Goal: Transaction & Acquisition: Obtain resource

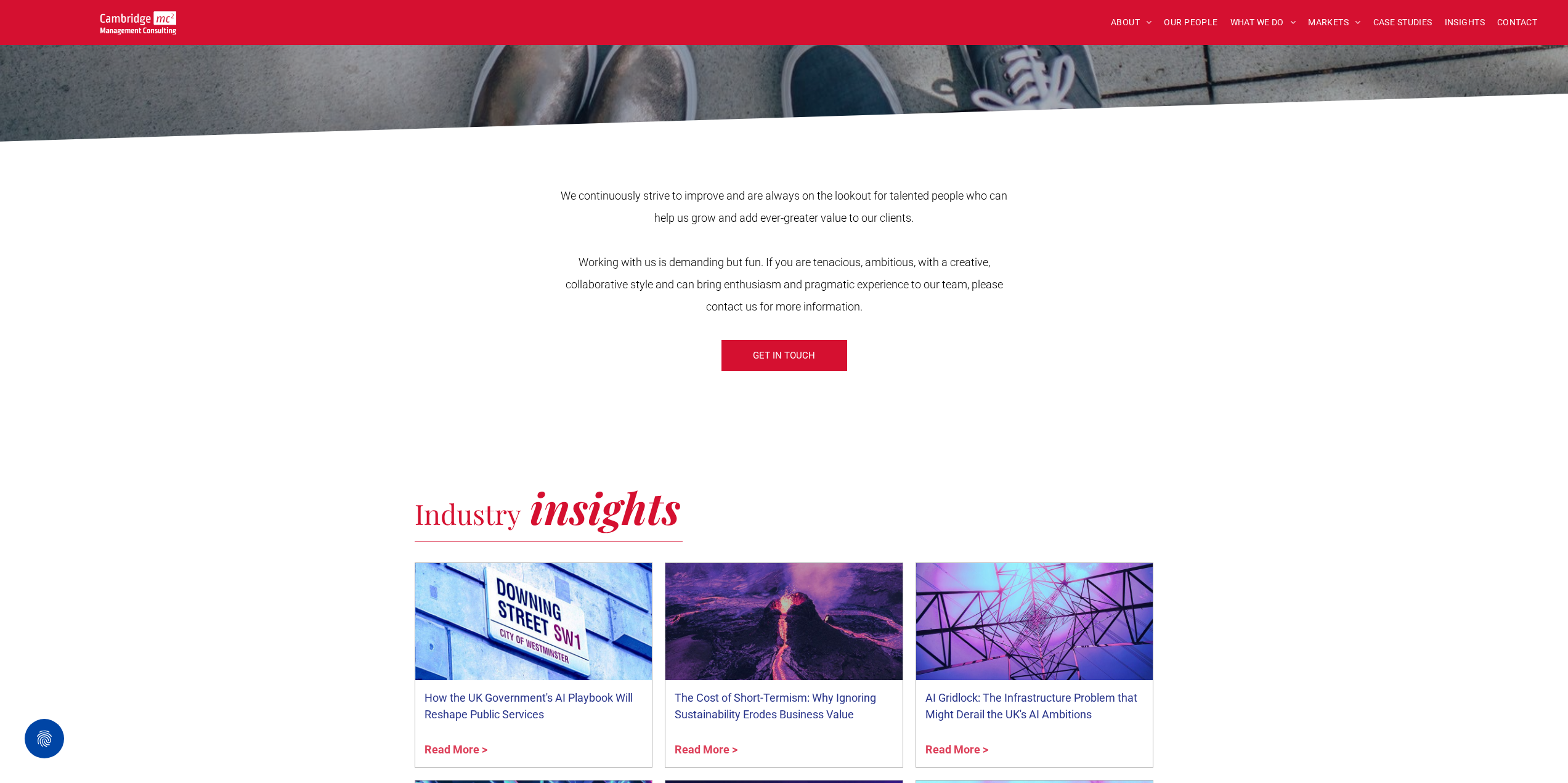
scroll to position [308, 0]
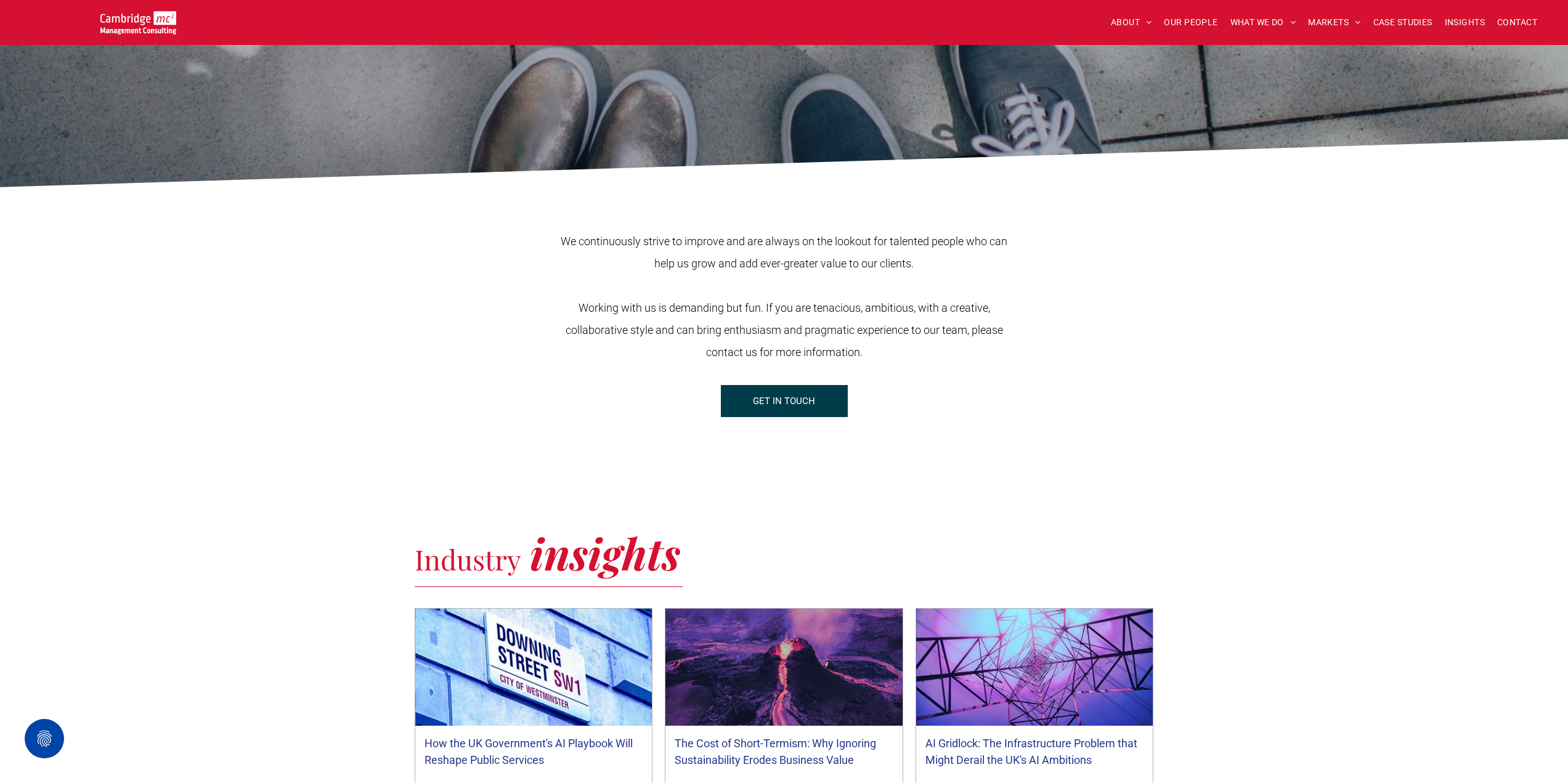
click at [792, 401] on span "GET IN TOUCH" at bounding box center [784, 401] width 62 height 31
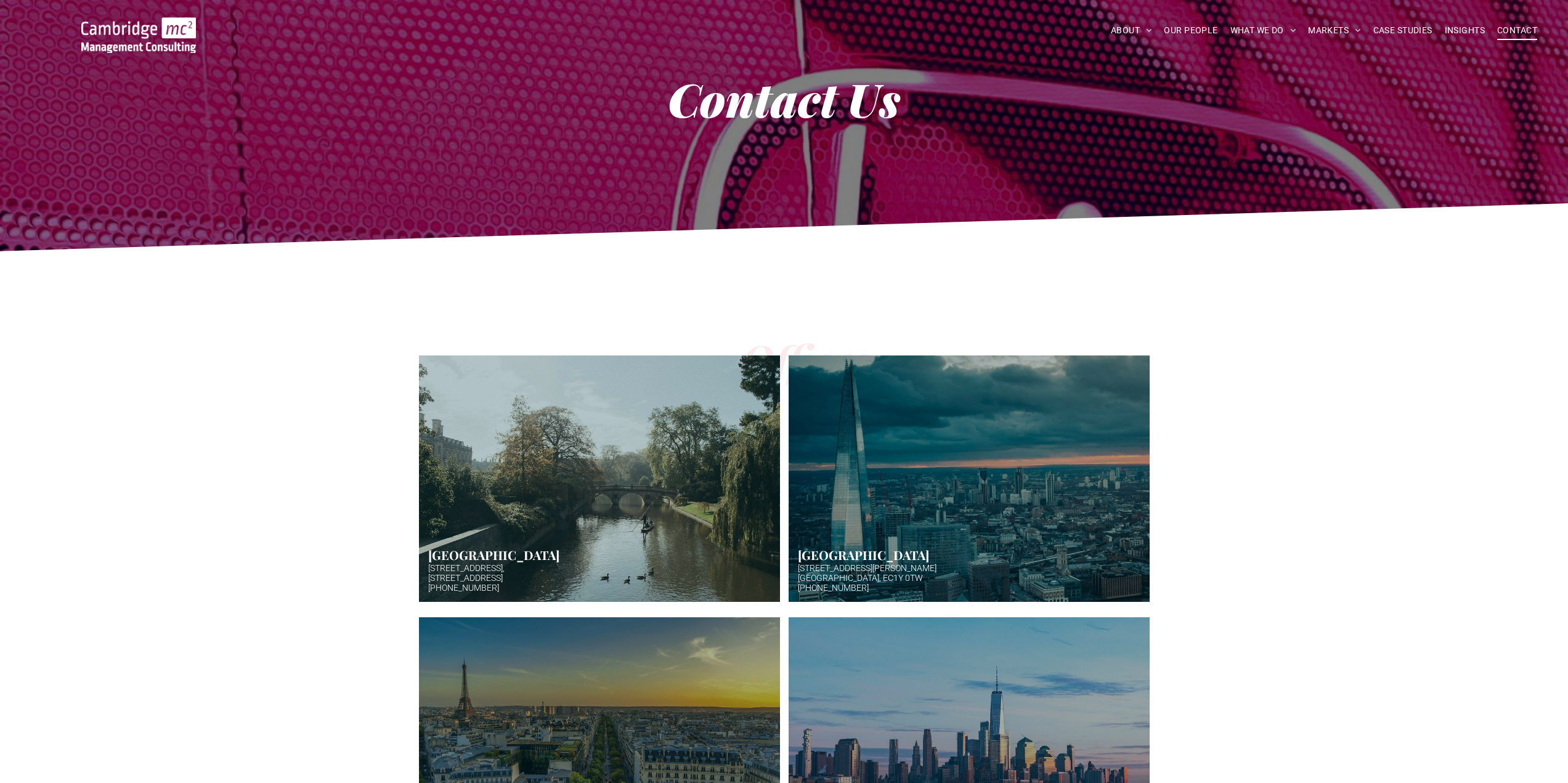
scroll to position [62, 0]
click at [615, 469] on link "Hazy afternoon photo of river and bridge in Cambridge. Punt boat in middle-dist…" at bounding box center [599, 478] width 382 height 261
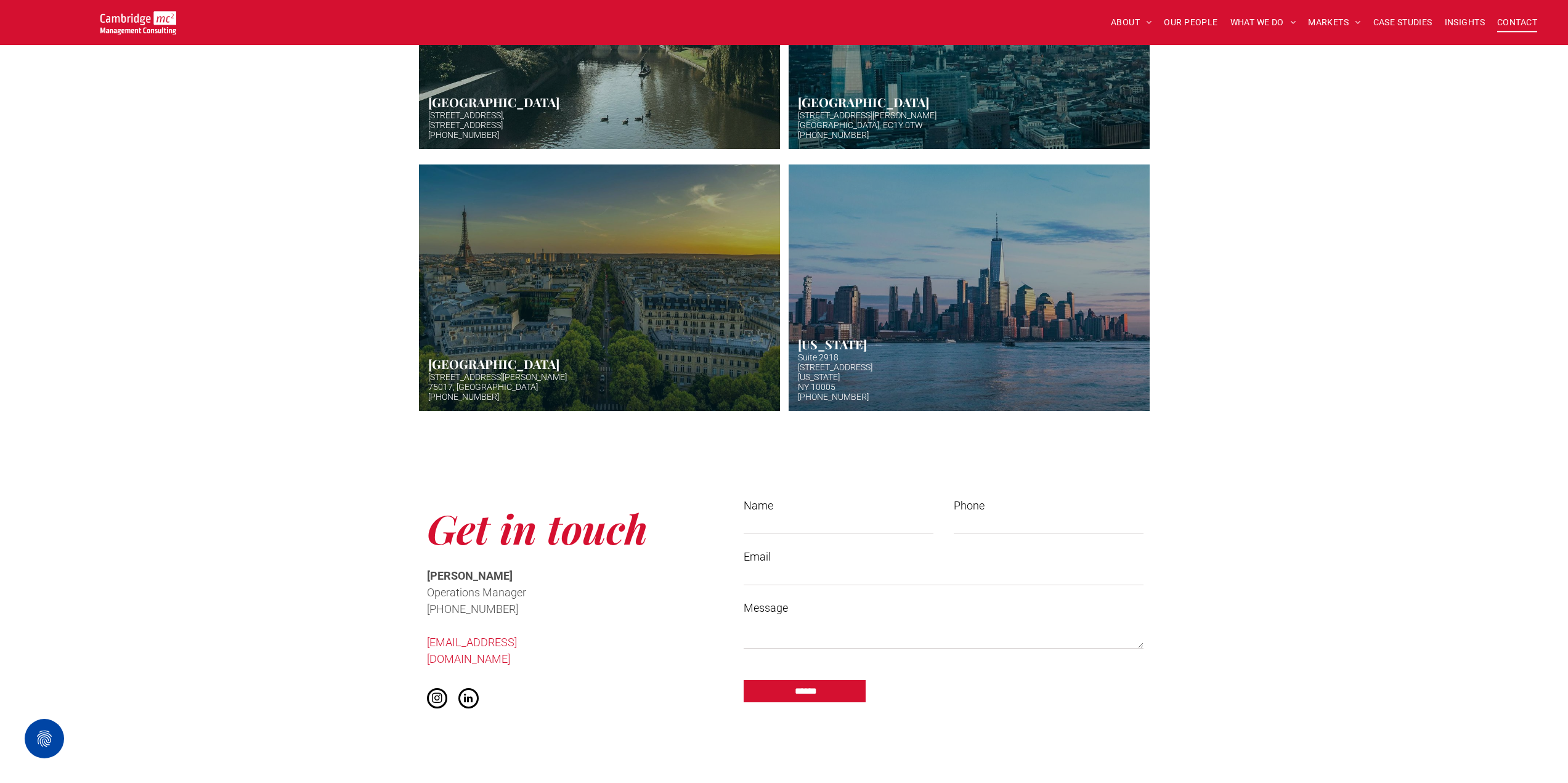
scroll to position [555, 0]
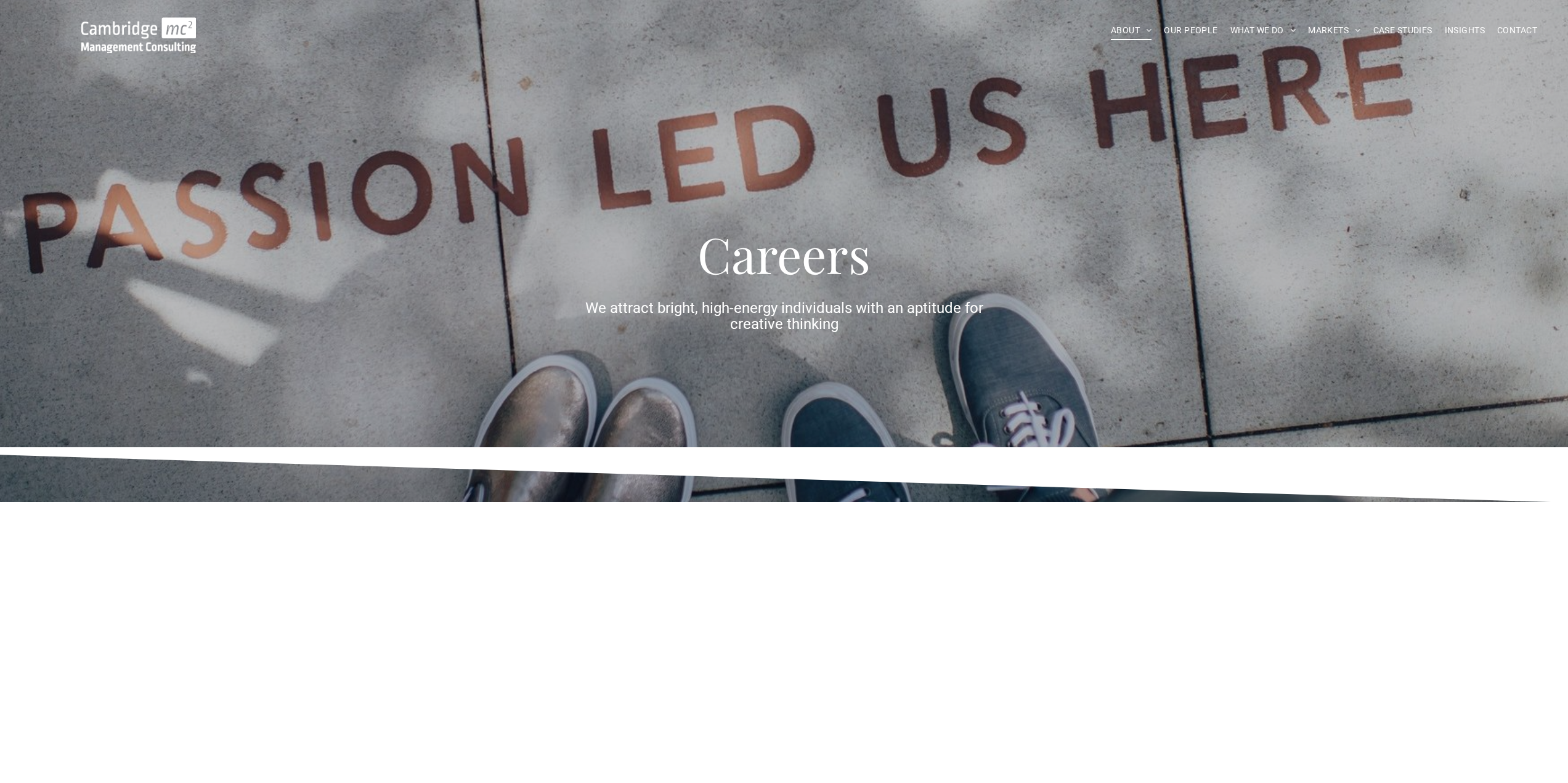
scroll to position [308, 0]
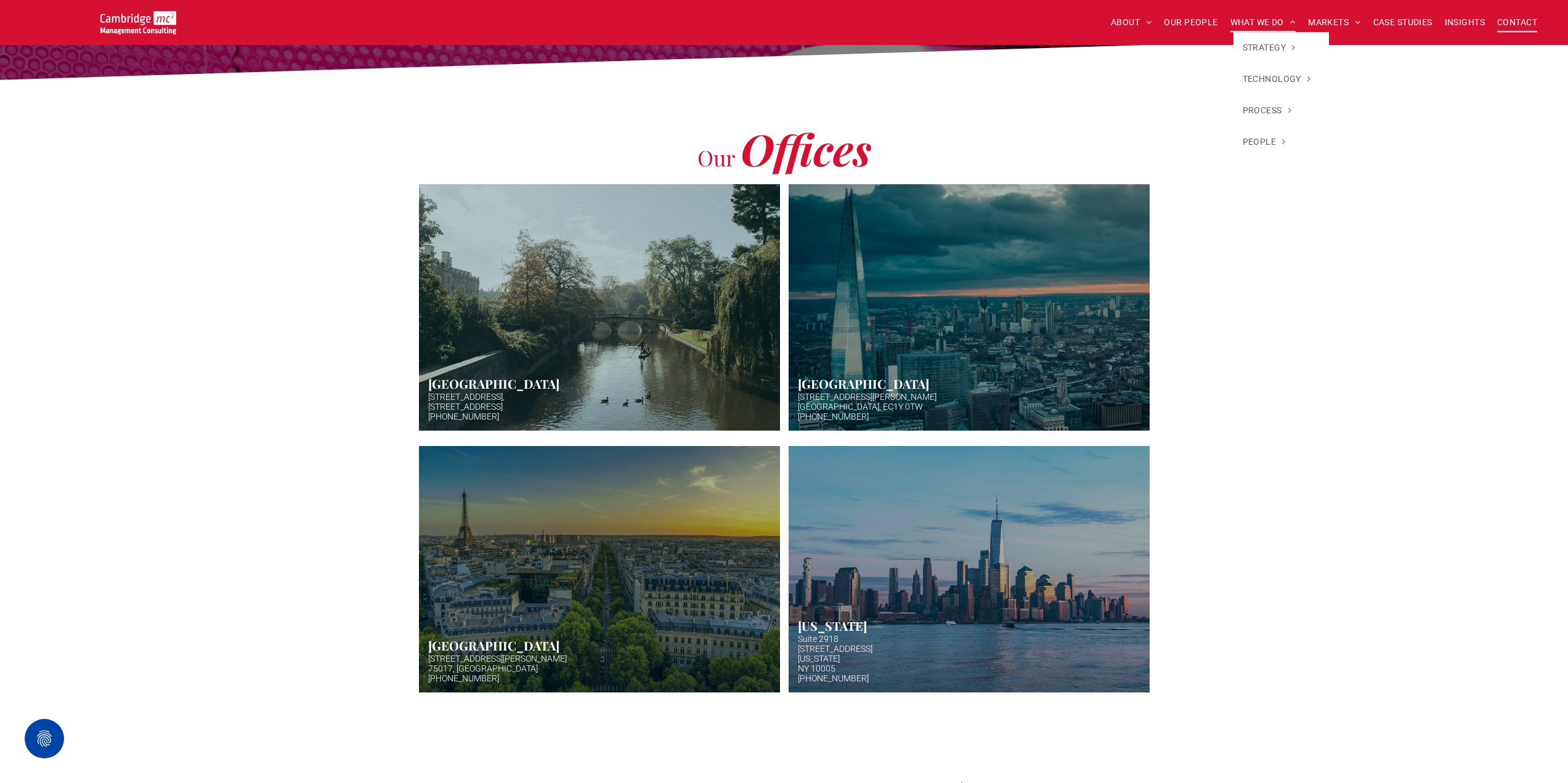
scroll to position [123, 0]
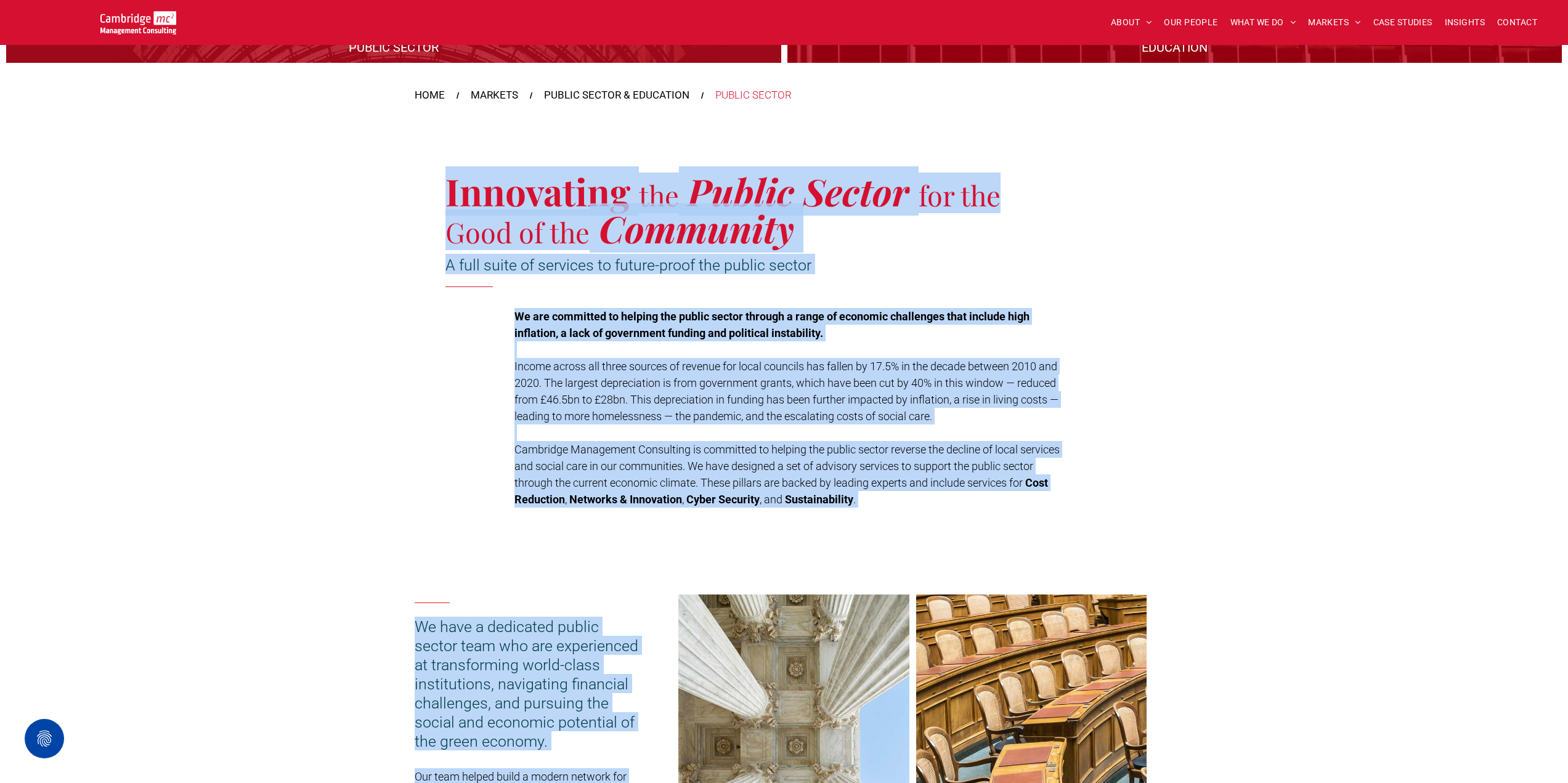
scroll to position [185, 0]
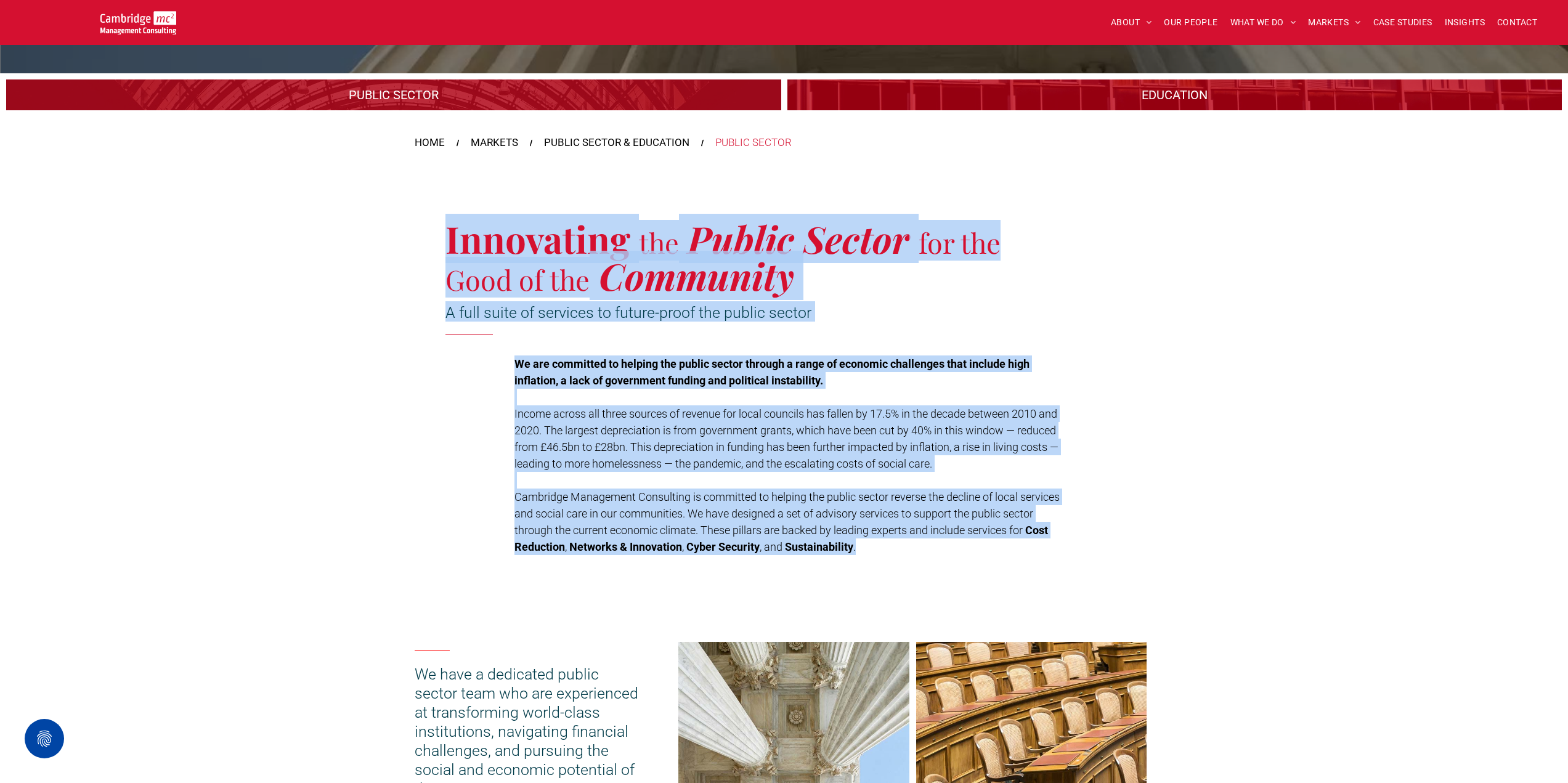
drag, startPoint x: 445, startPoint y: 293, endPoint x: 870, endPoint y: 561, distance: 502.4
click at [870, 561] on div "Innovating the Public Sector for the Good of the Community A full suite of serv…" at bounding box center [784, 371] width 1568 height 429
click at [869, 550] on p "Cambridge Management Consulting is committed to helping the public sector rever…" at bounding box center [789, 522] width 551 height 66
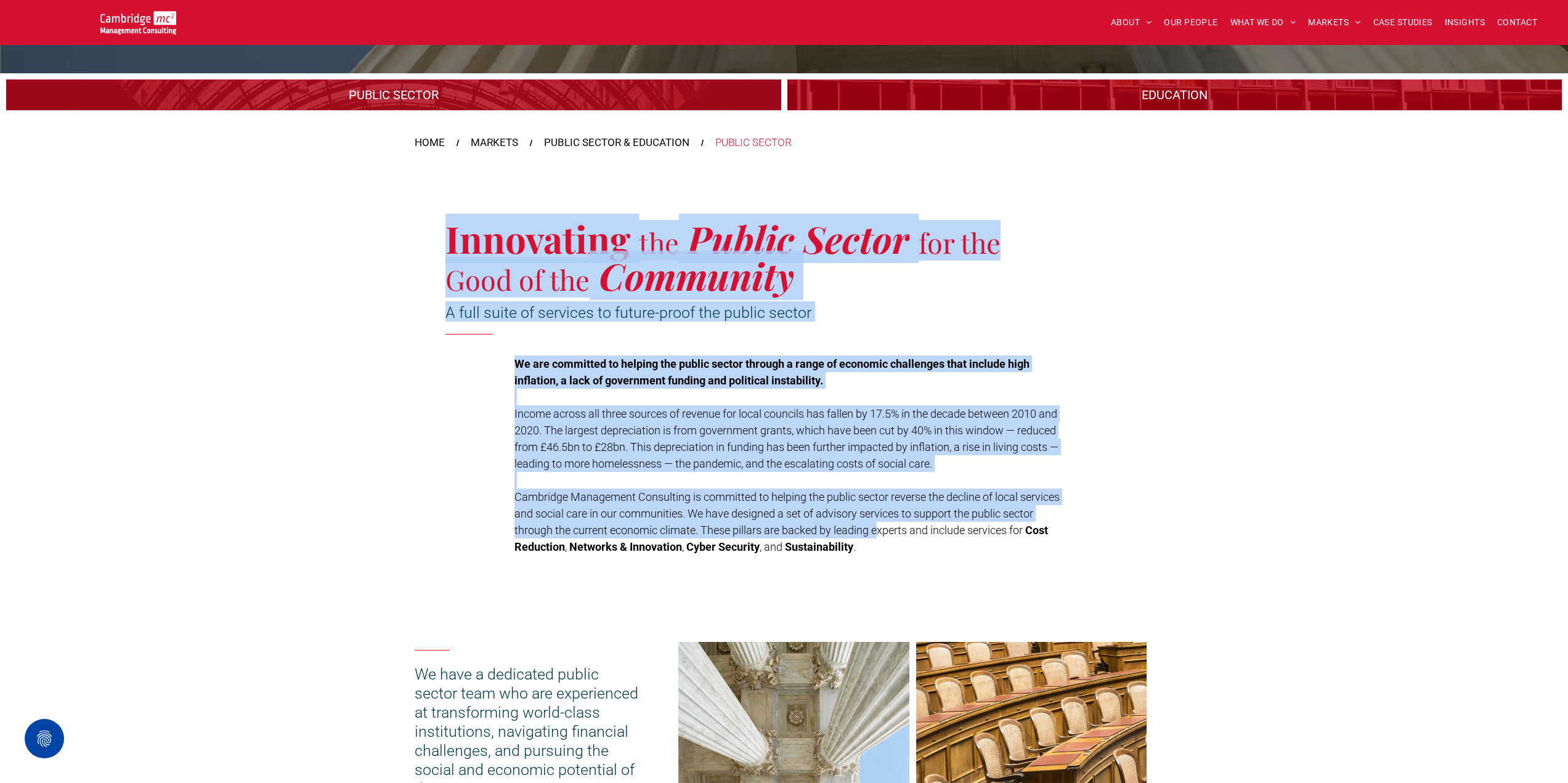
drag, startPoint x: 879, startPoint y: 531, endPoint x: 446, endPoint y: 228, distance: 528.5
click at [446, 228] on div "Innovating the Public Sector for the Good of the Community A full suite of serv…" at bounding box center [784, 390] width 739 height 343
click at [446, 228] on span "Innovating" at bounding box center [537, 238] width 185 height 49
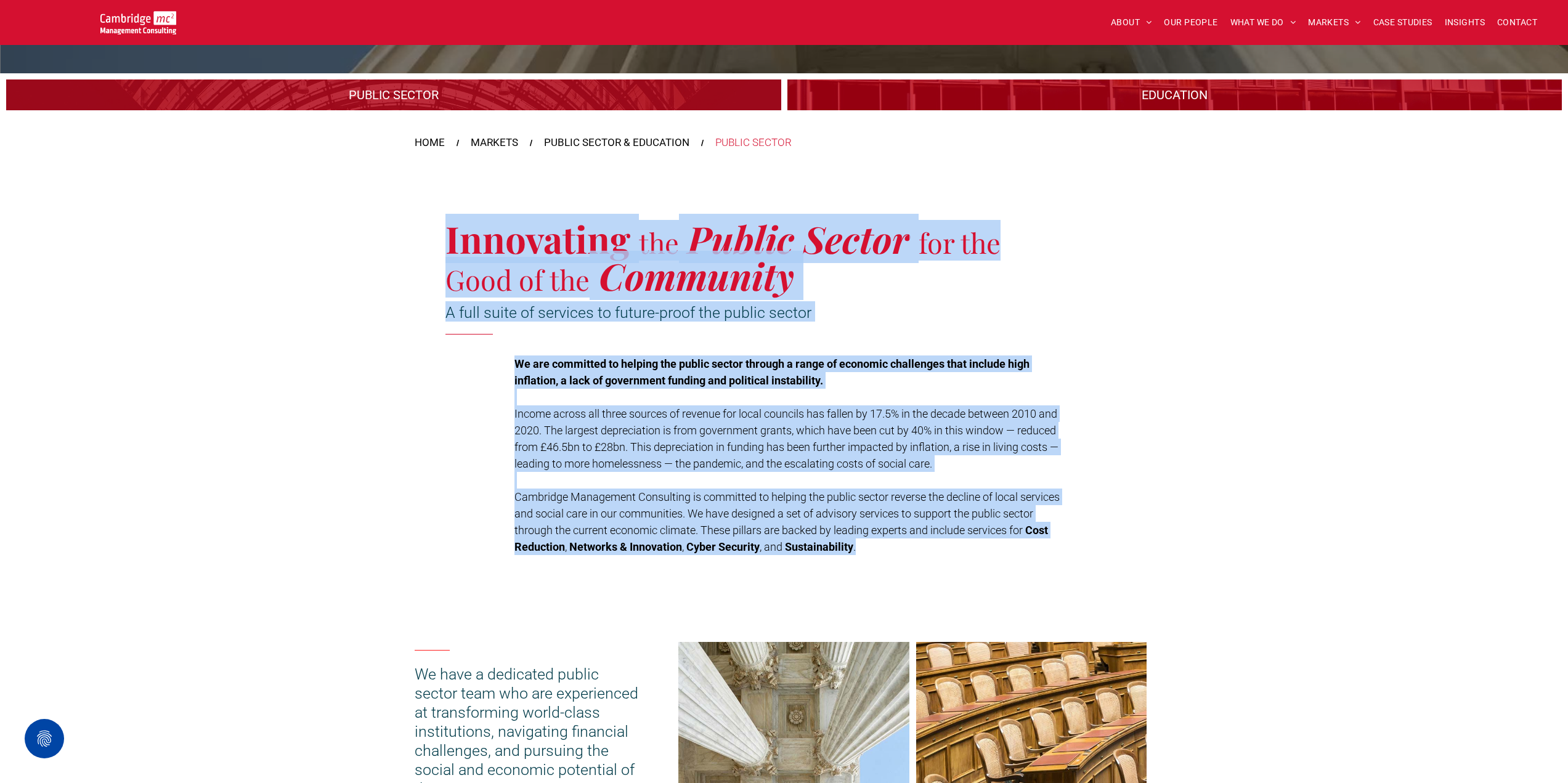
drag, startPoint x: 437, startPoint y: 226, endPoint x: 866, endPoint y: 544, distance: 534.0
click at [866, 544] on div "Innovating the Public Sector for the Good of the Community A full suite of serv…" at bounding box center [784, 390] width 739 height 343
click at [866, 544] on p "Cambridge Management Consulting is committed to helping the public sector rever…" at bounding box center [789, 522] width 551 height 66
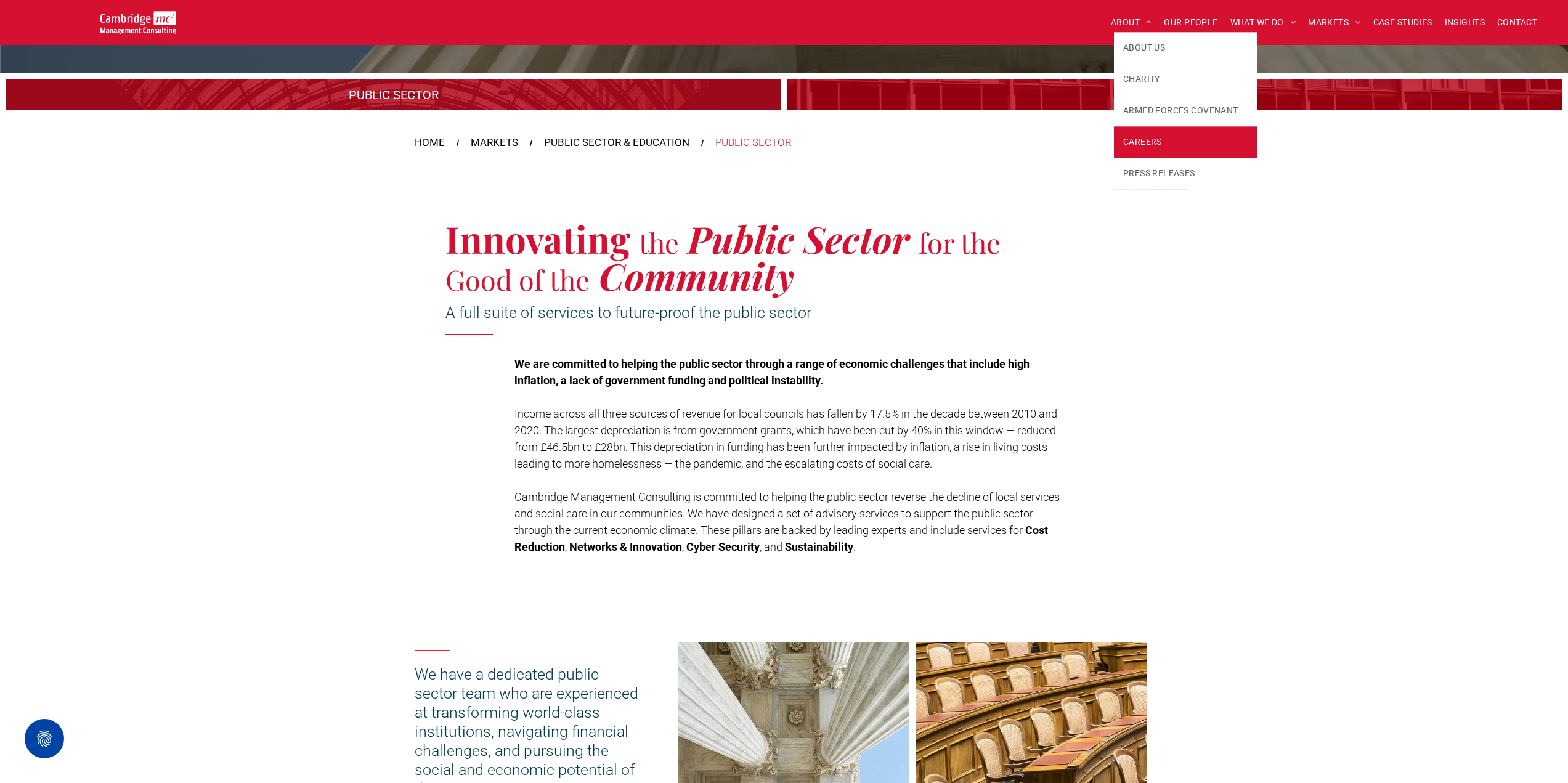
click at [1157, 143] on span "CAREERS" at bounding box center [1142, 142] width 39 height 13
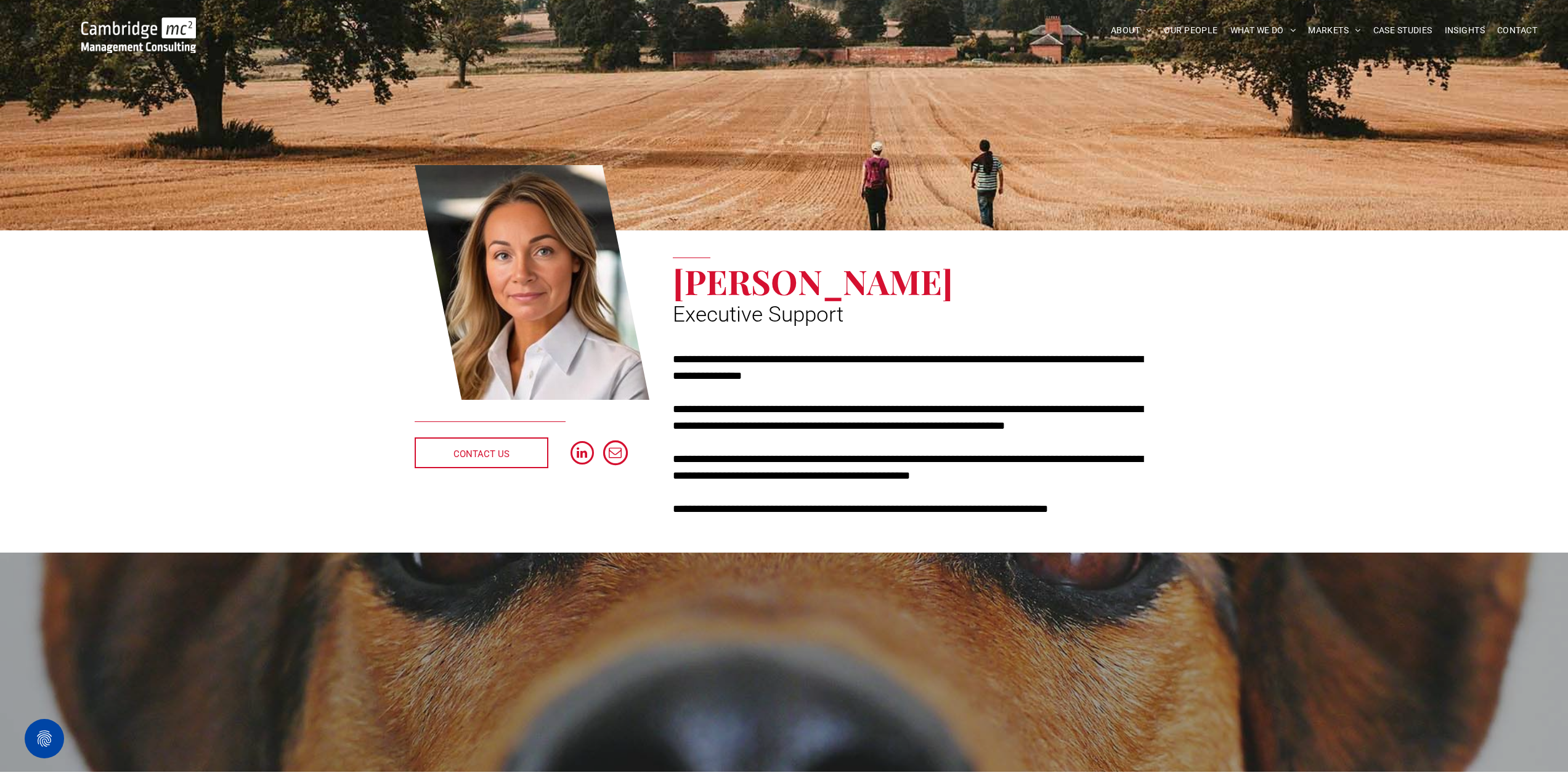
click at [617, 452] on span "email" at bounding box center [615, 453] width 24 height 24
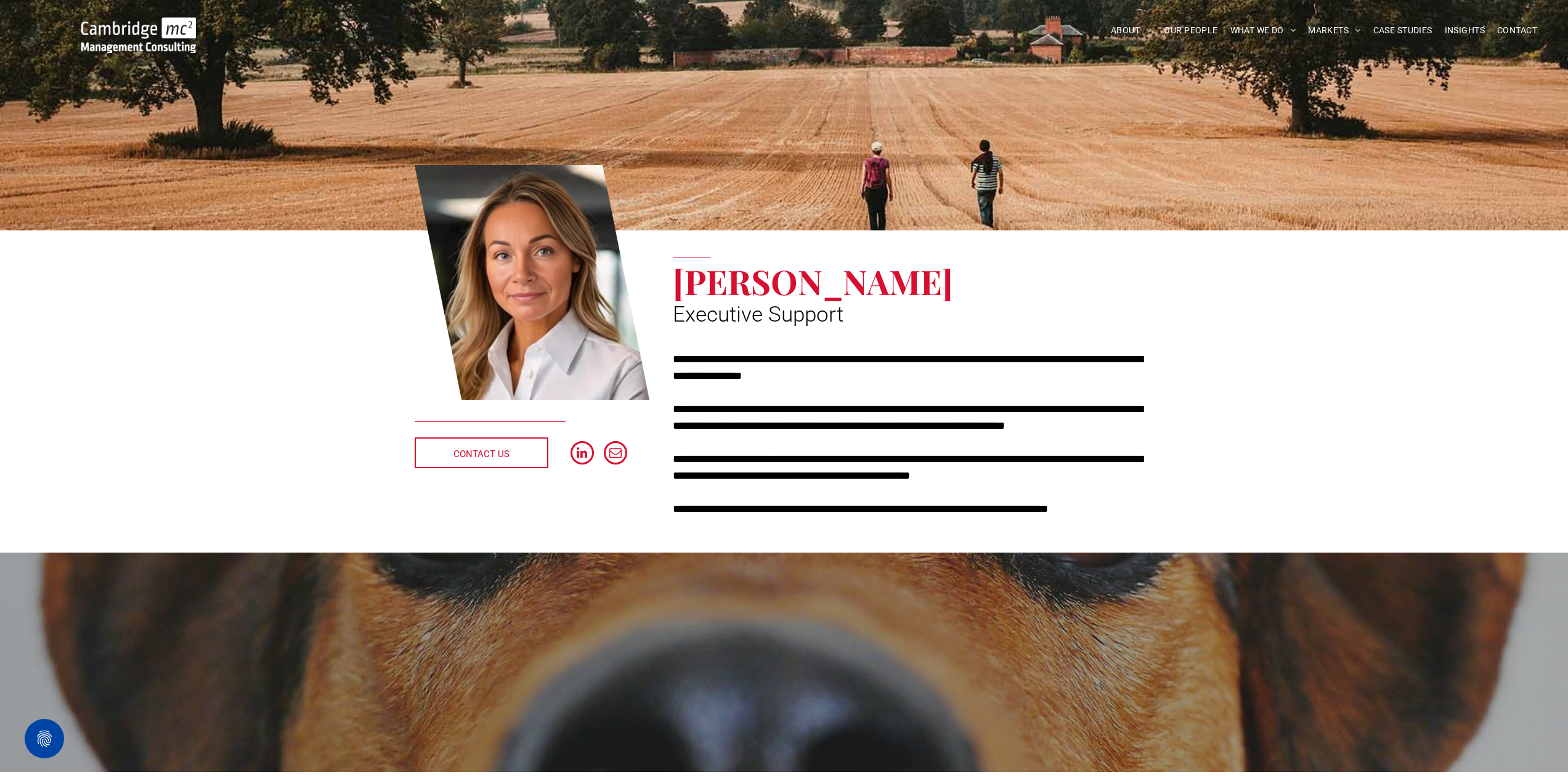
drag, startPoint x: 289, startPoint y: 516, endPoint x: 321, endPoint y: 276, distance: 242.1
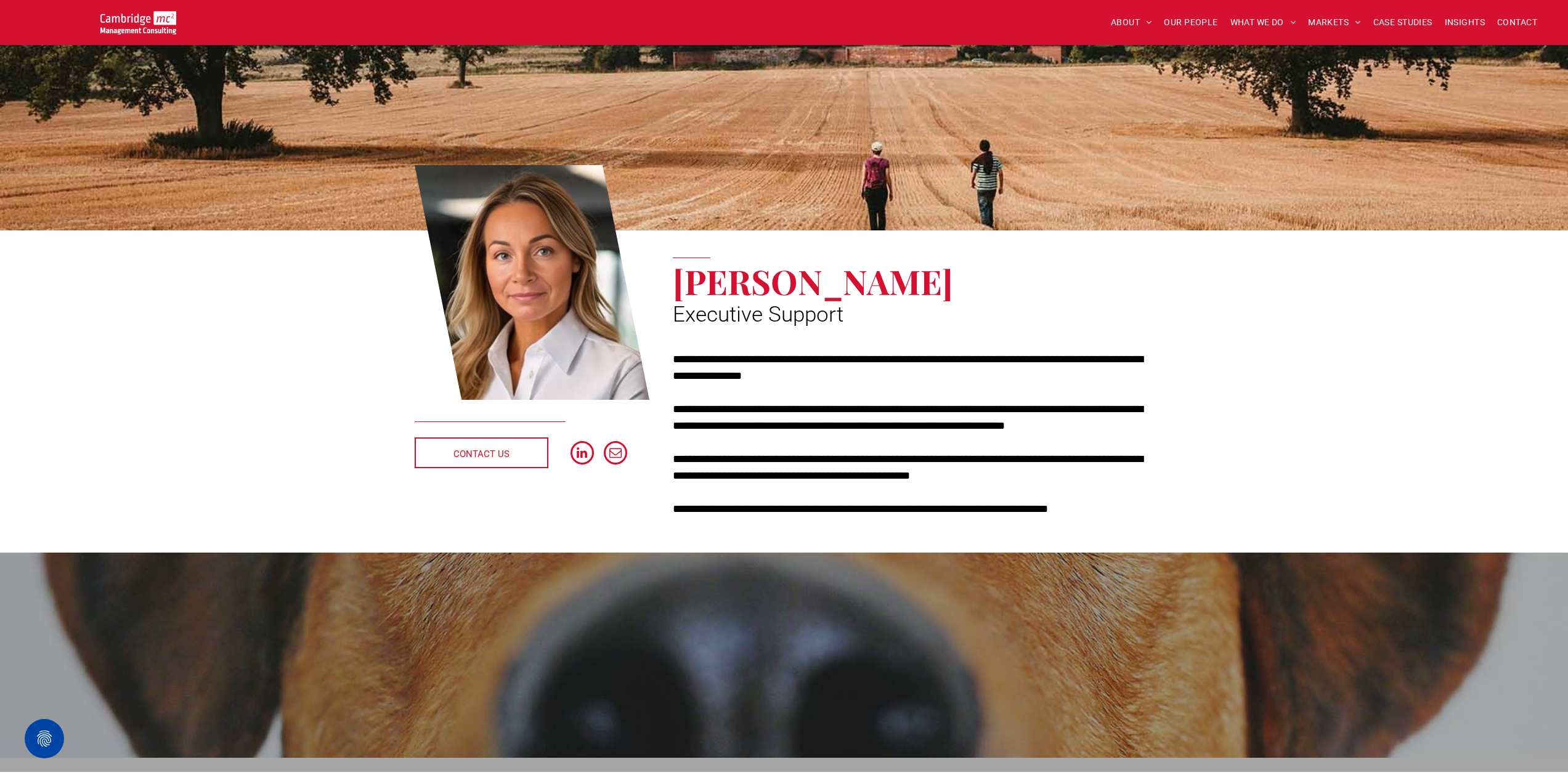
drag, startPoint x: 1083, startPoint y: 599, endPoint x: 1108, endPoint y: 272, distance: 328.0
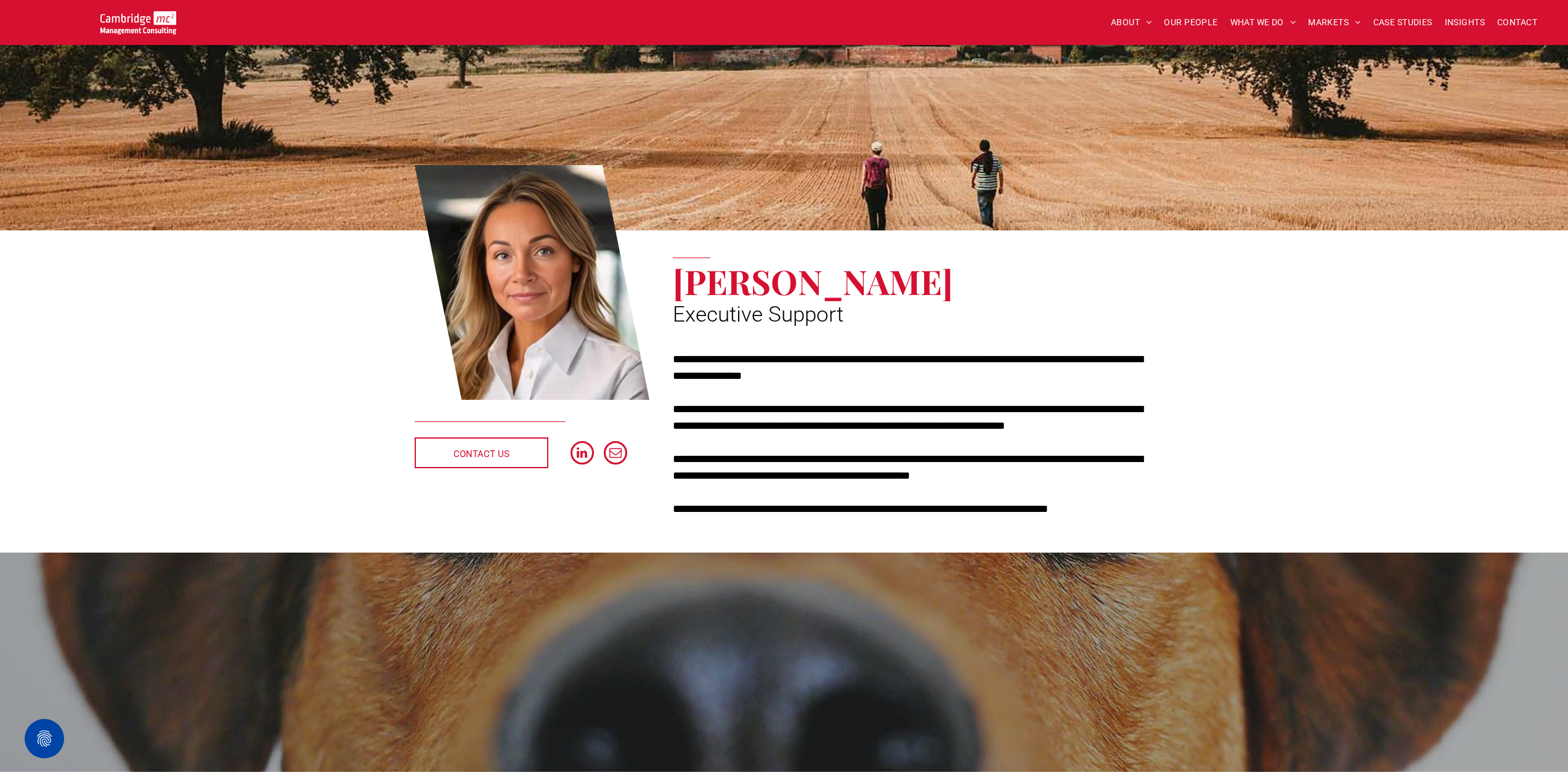
drag, startPoint x: 1227, startPoint y: 305, endPoint x: 1214, endPoint y: 254, distance: 52.6
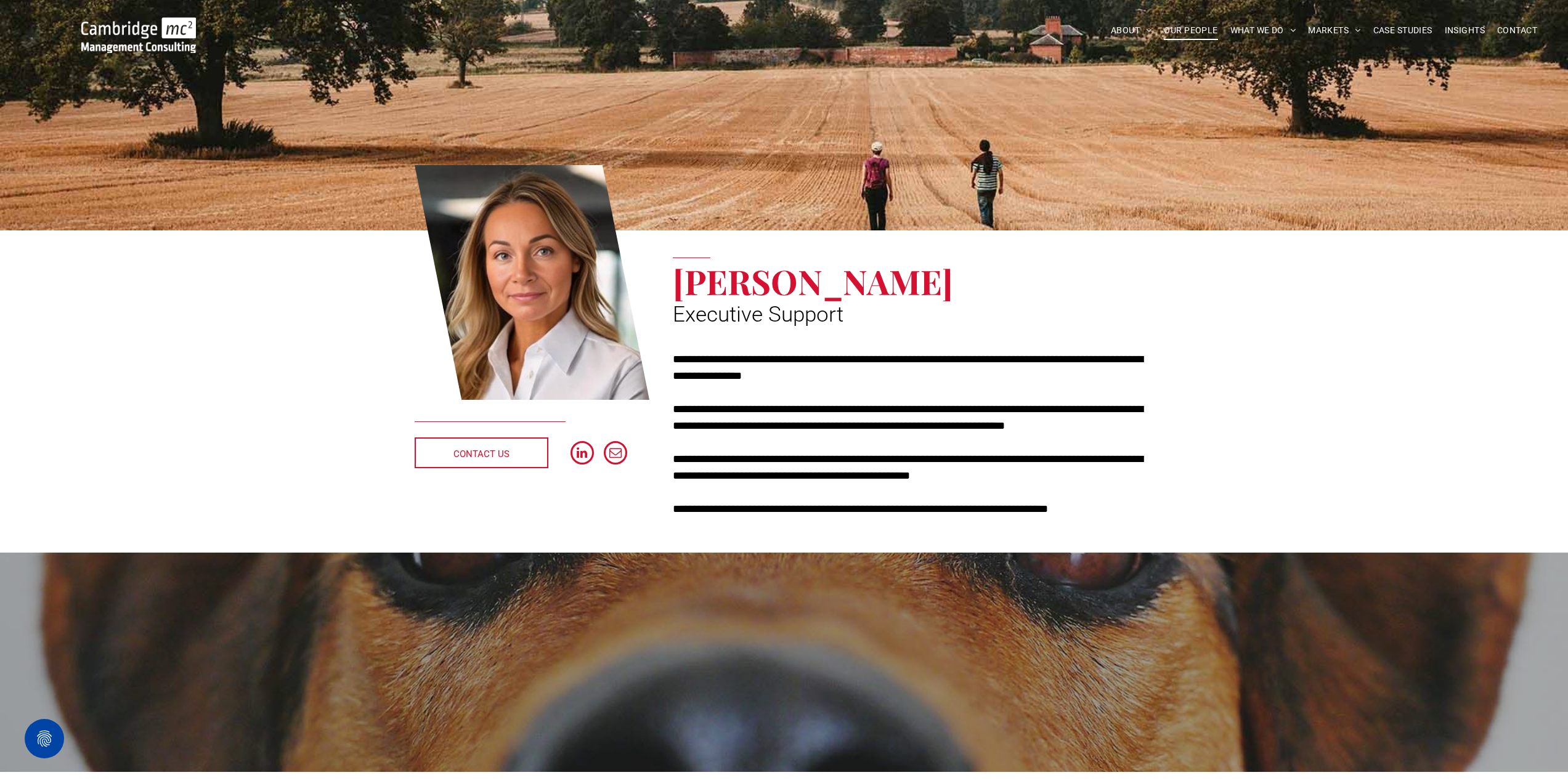
click at [1202, 27] on span "OUR PEOPLE" at bounding box center [1191, 30] width 53 height 19
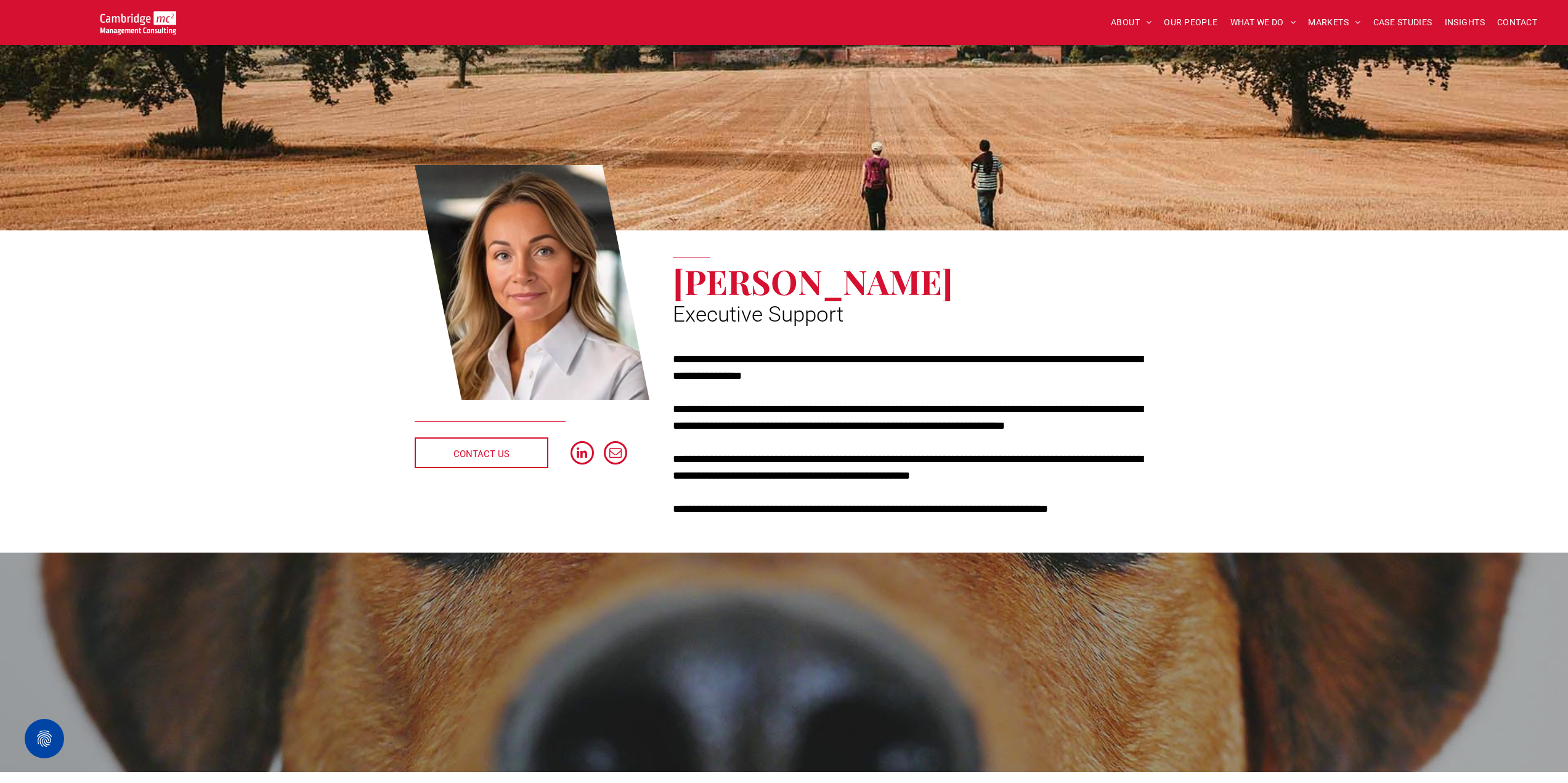
drag, startPoint x: 1329, startPoint y: 508, endPoint x: 1238, endPoint y: 201, distance: 320.2
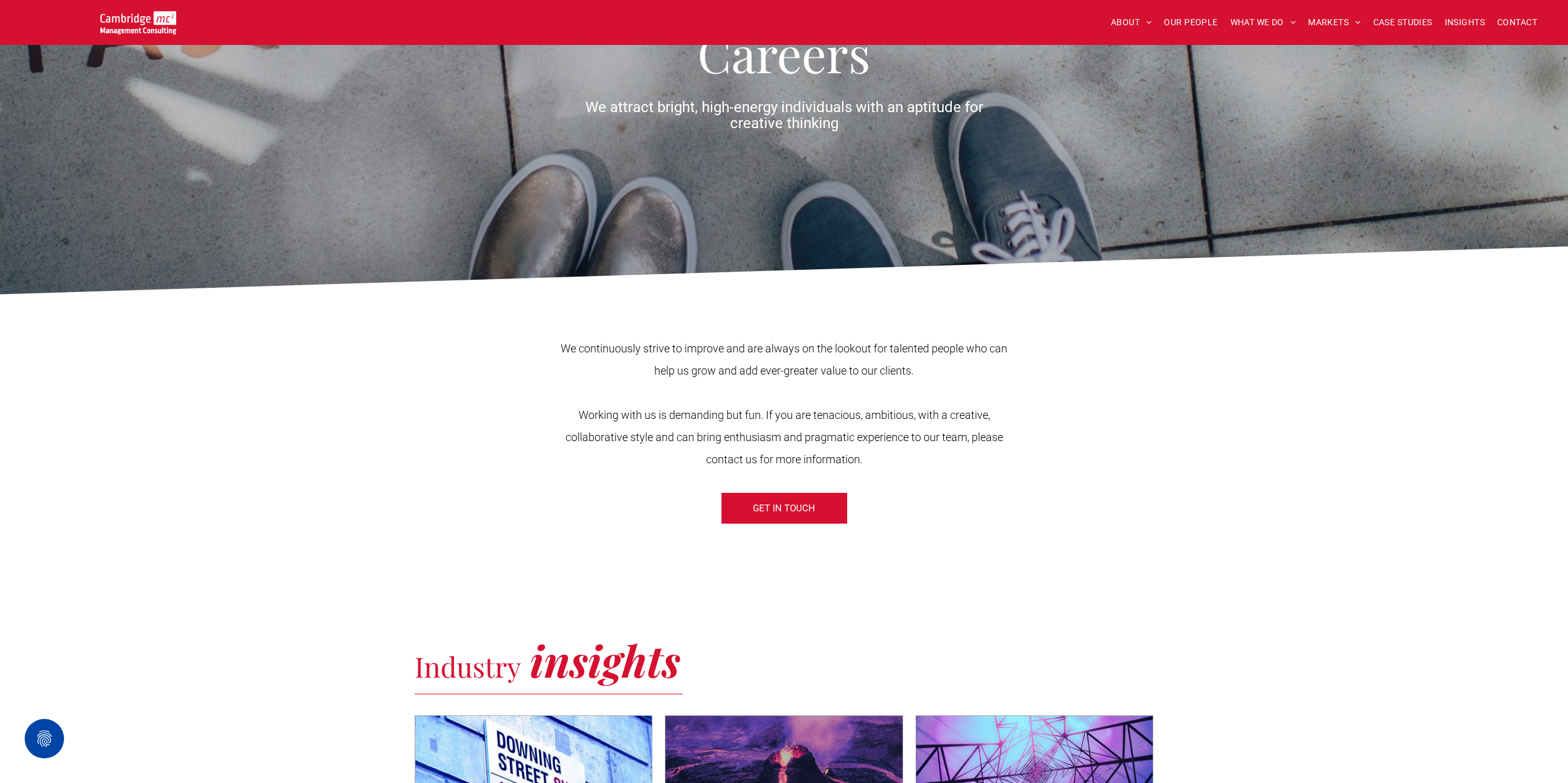
scroll to position [123, 0]
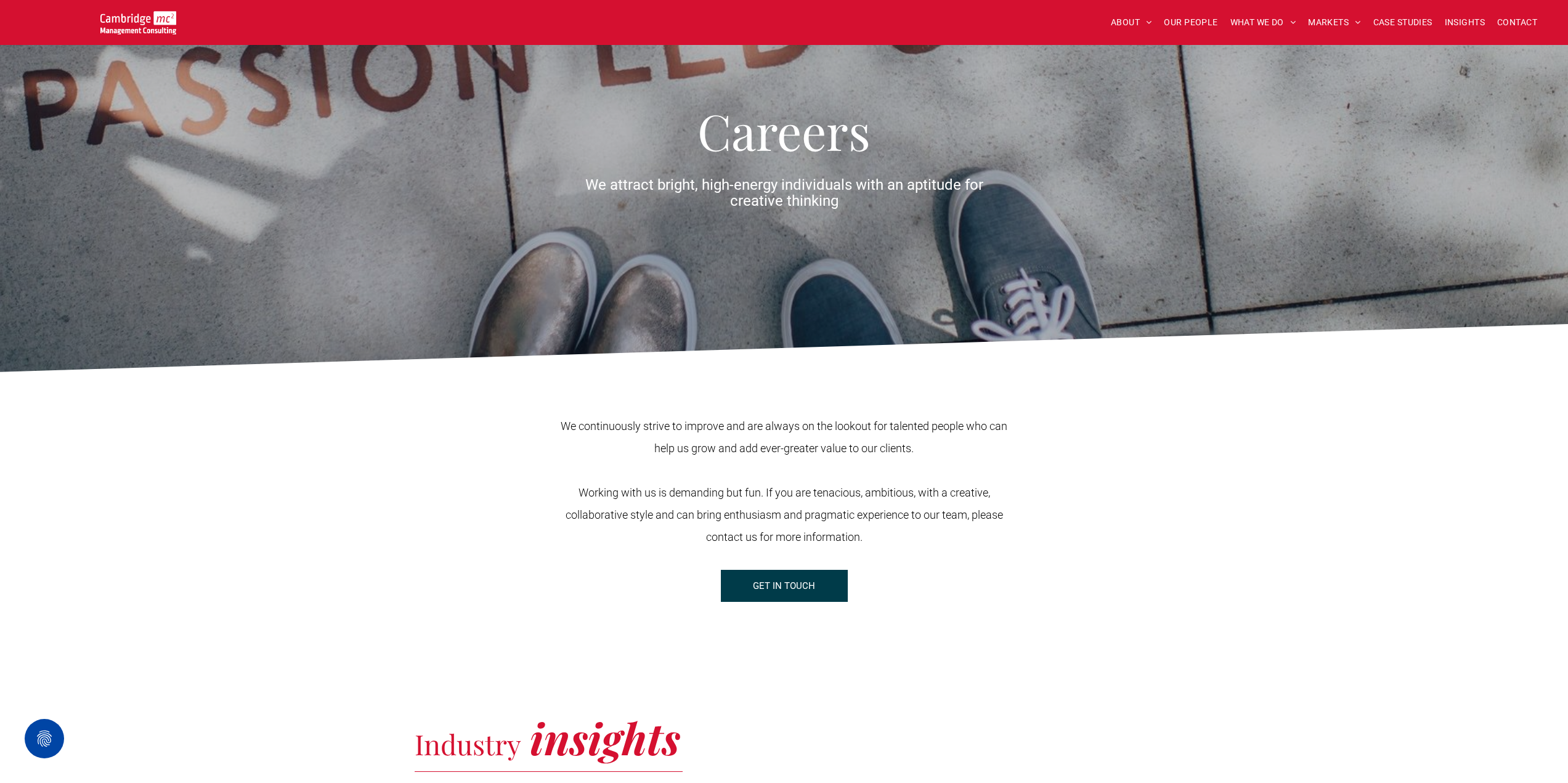
click at [812, 580] on span "GET IN TOUCH" at bounding box center [784, 586] width 62 height 31
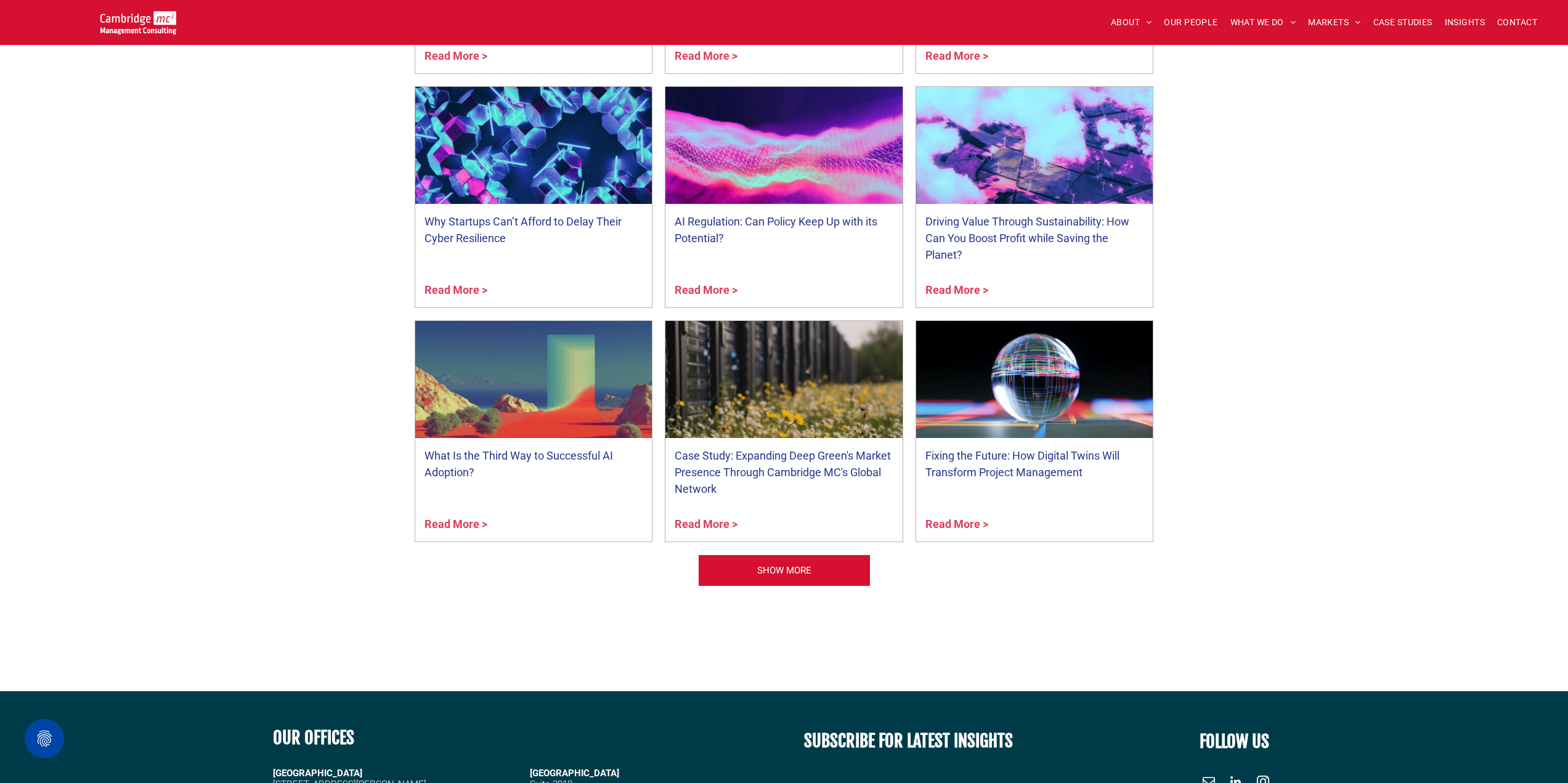
scroll to position [0, 0]
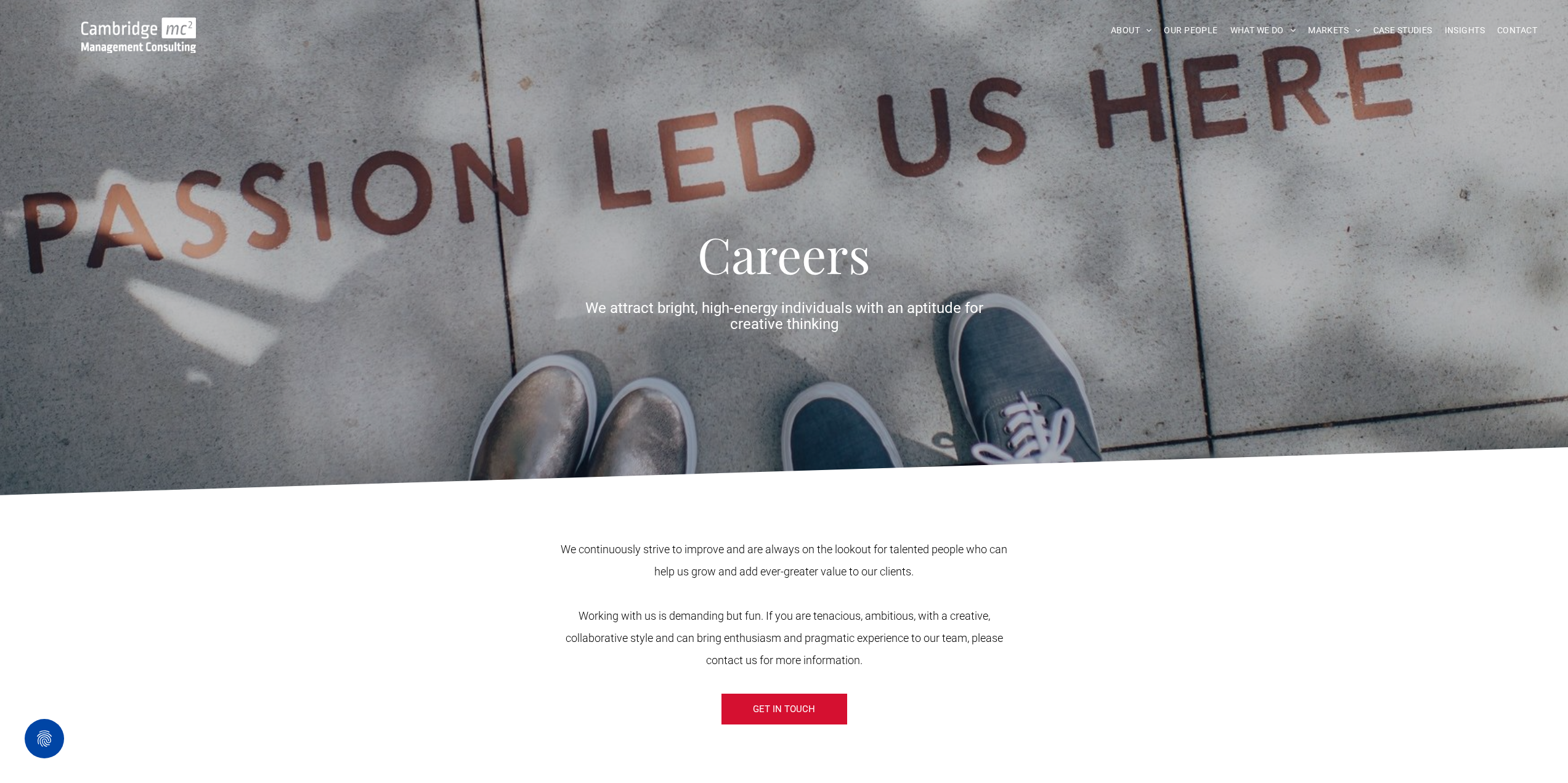
drag, startPoint x: 1245, startPoint y: 488, endPoint x: 1214, endPoint y: 143, distance: 346.4
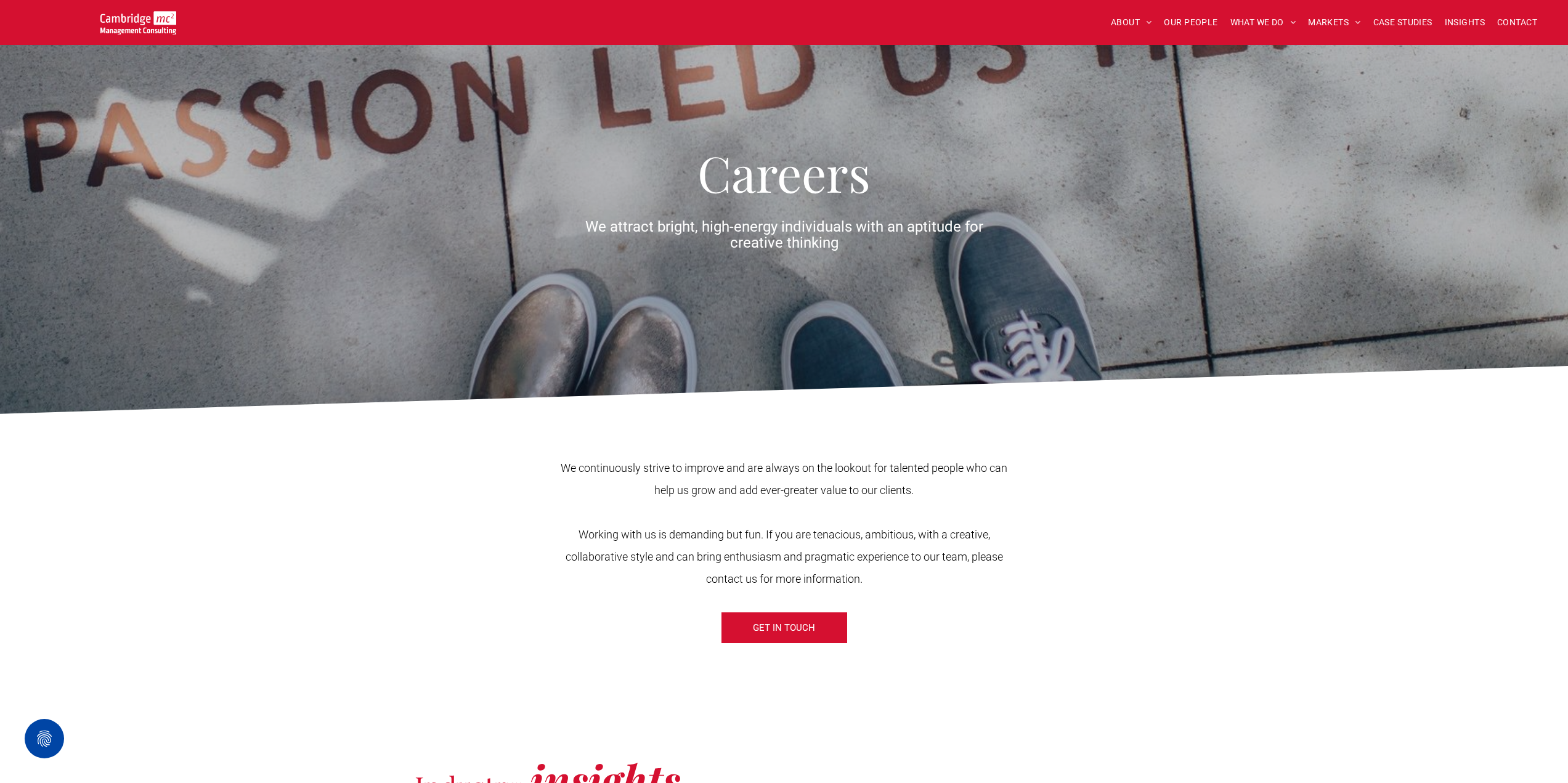
scroll to position [185, 0]
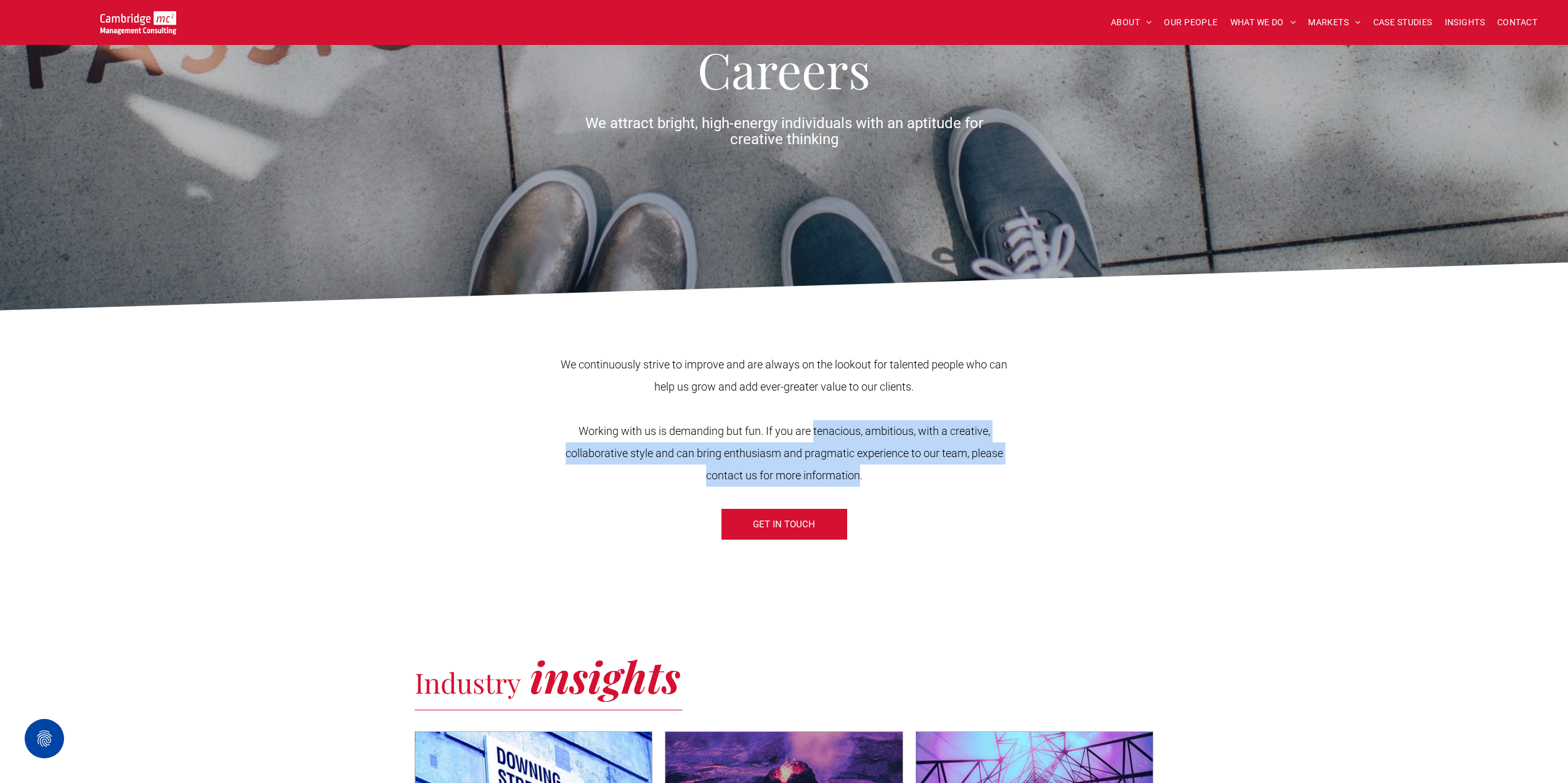
drag, startPoint x: 813, startPoint y: 427, endPoint x: 861, endPoint y: 465, distance: 61.2
click at [861, 465] on p "Working with us is demanding but fun. If you are tenacious, ambitious, with a c…" at bounding box center [784, 453] width 467 height 66
drag, startPoint x: 850, startPoint y: 463, endPoint x: 823, endPoint y: 447, distance: 31.4
click at [823, 452] on span "Working with us is demanding but fun. If you are tenacious, ambitious, with a c…" at bounding box center [784, 453] width 437 height 58
drag, startPoint x: 813, startPoint y: 426, endPoint x: 962, endPoint y: 459, distance: 152.6
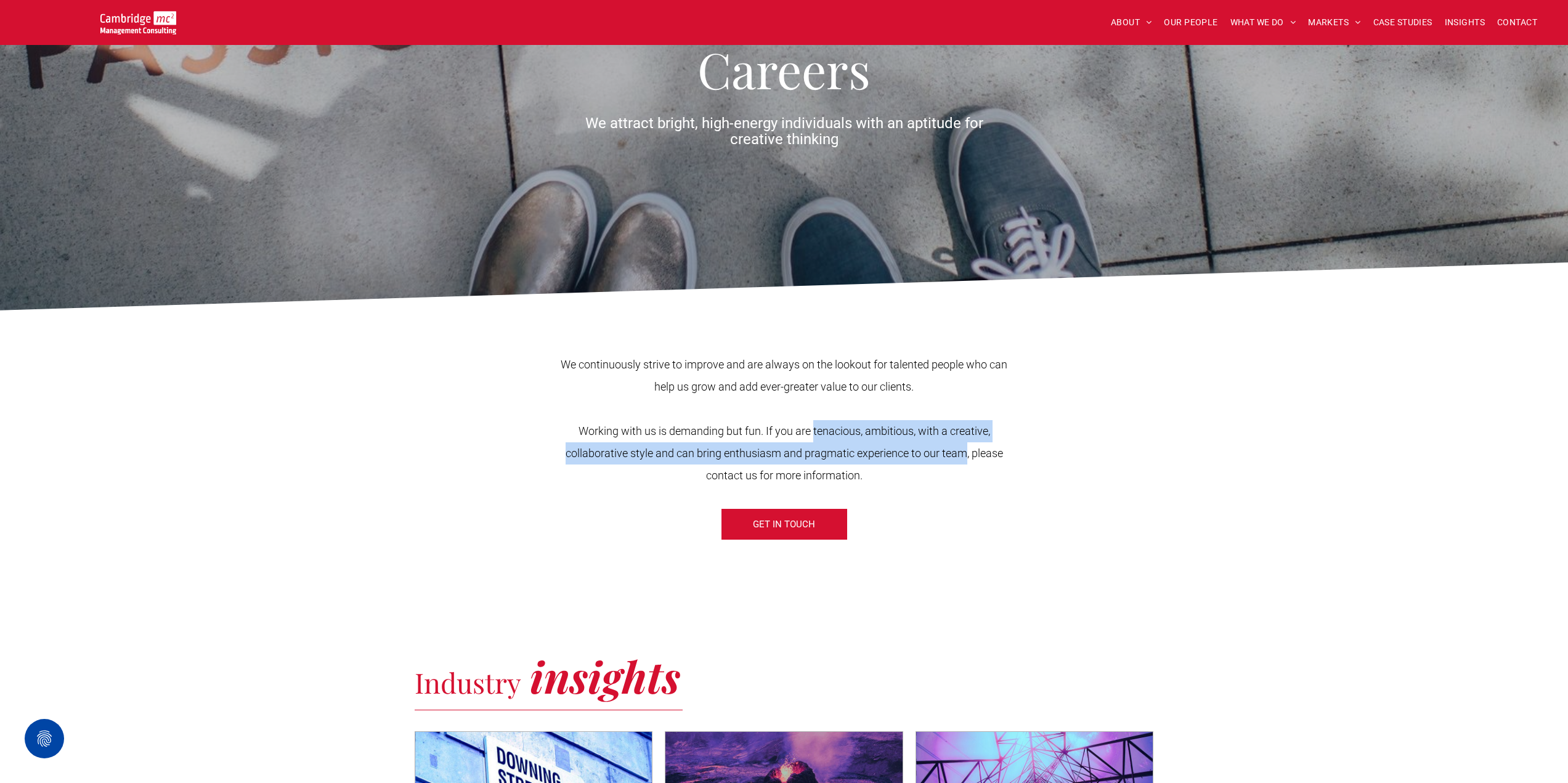
click at [964, 459] on span "Working with us is demanding but fun. If you are tenacious, ambitious, with a c…" at bounding box center [784, 453] width 437 height 58
copy span "tenacious, ambitious, with a creative, collaborative style and can bring enthus…"
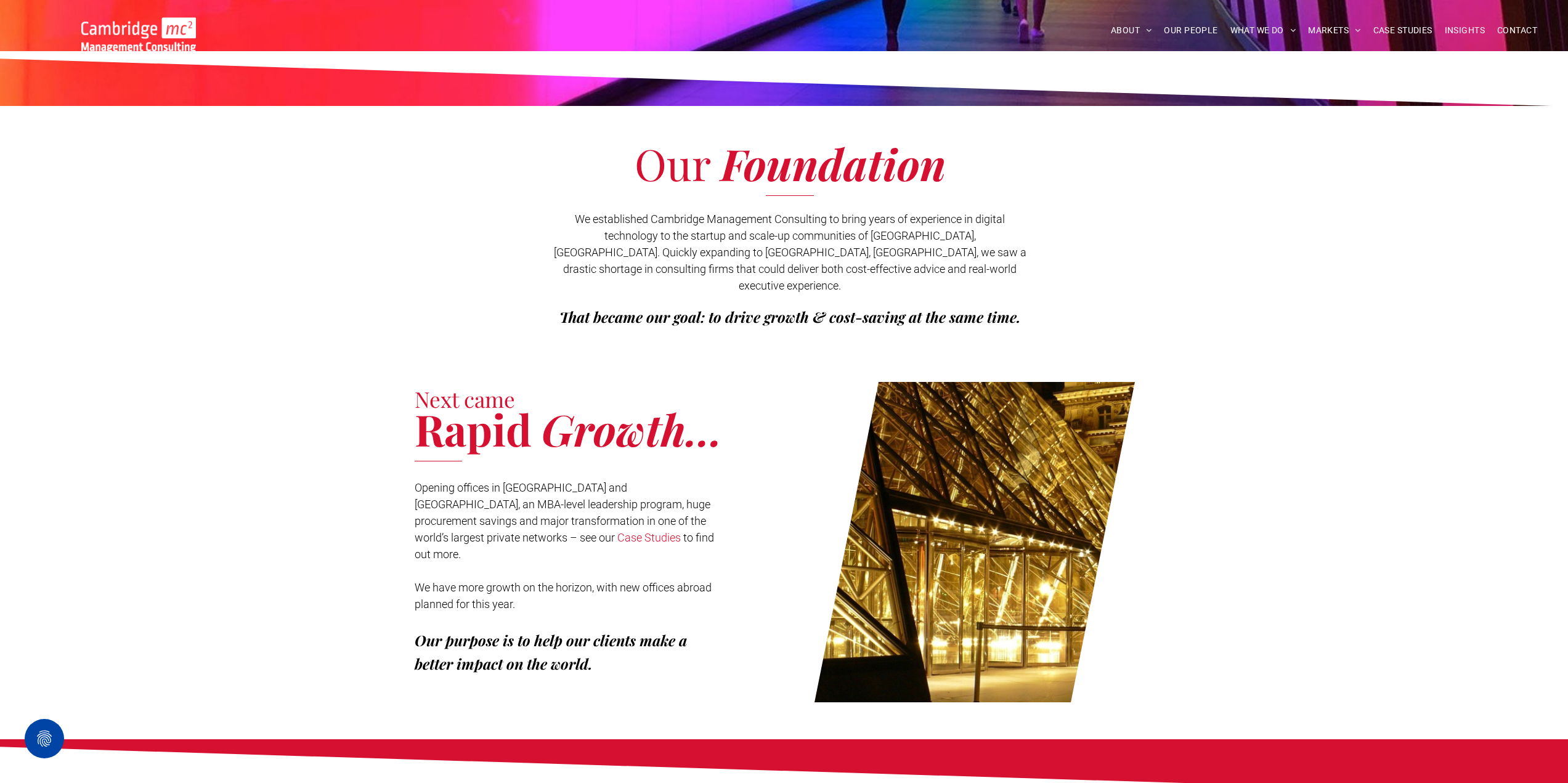
scroll to position [185, 0]
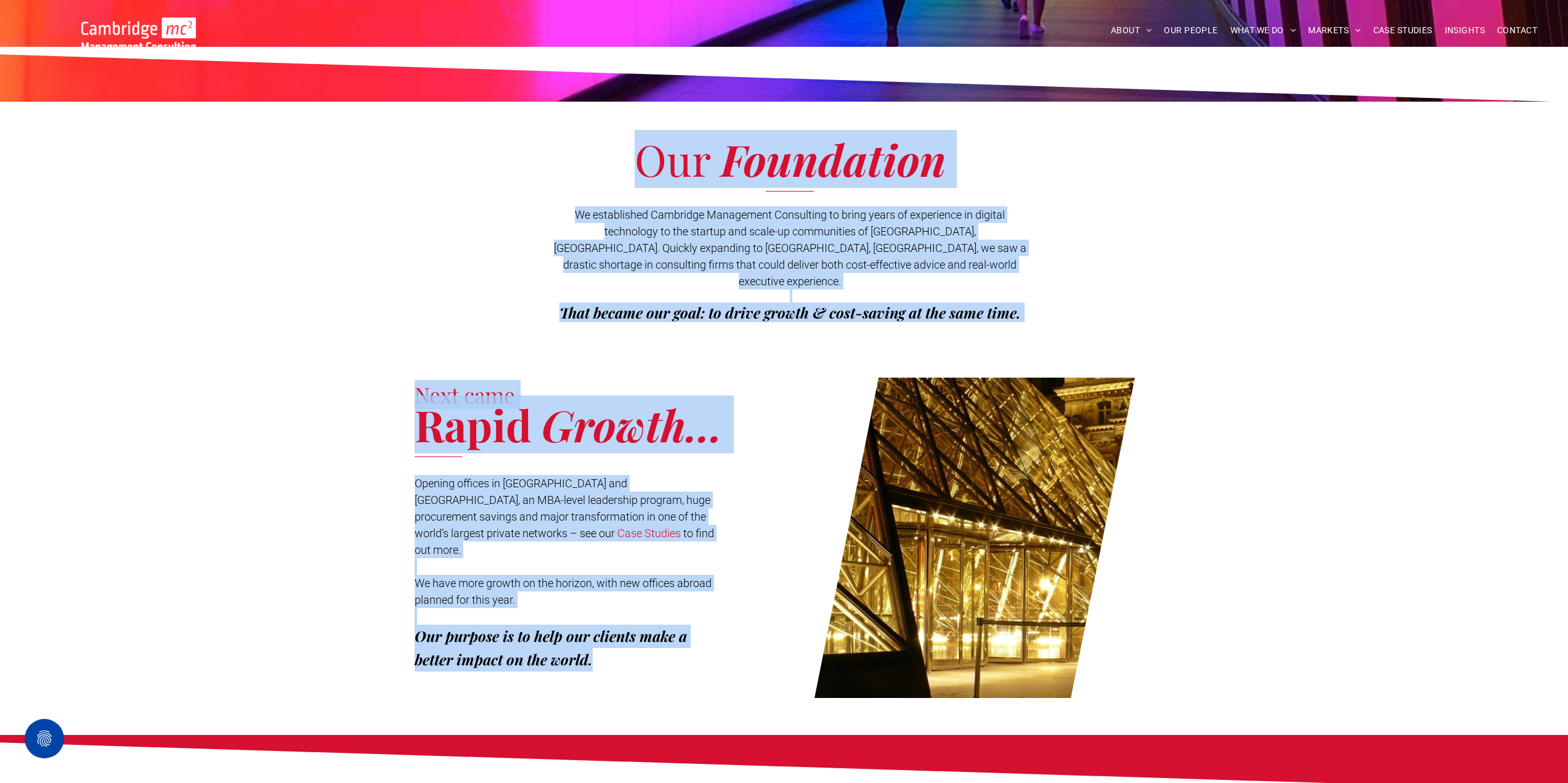
drag, startPoint x: 629, startPoint y: 323, endPoint x: 645, endPoint y: 631, distance: 308.4
click at [1423, 22] on span "CASE STUDIES" at bounding box center [1402, 30] width 59 height 19
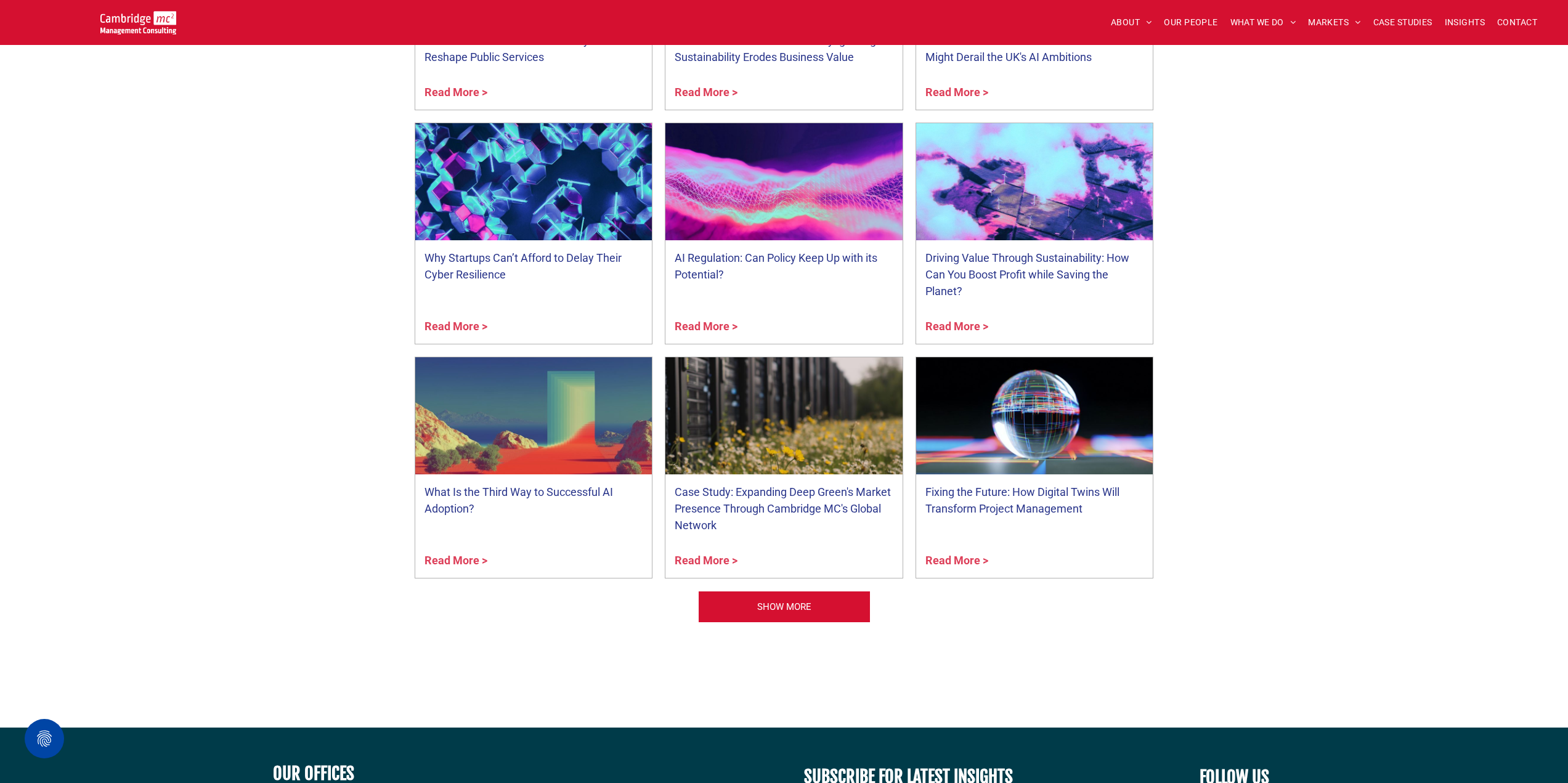
scroll to position [4744, 0]
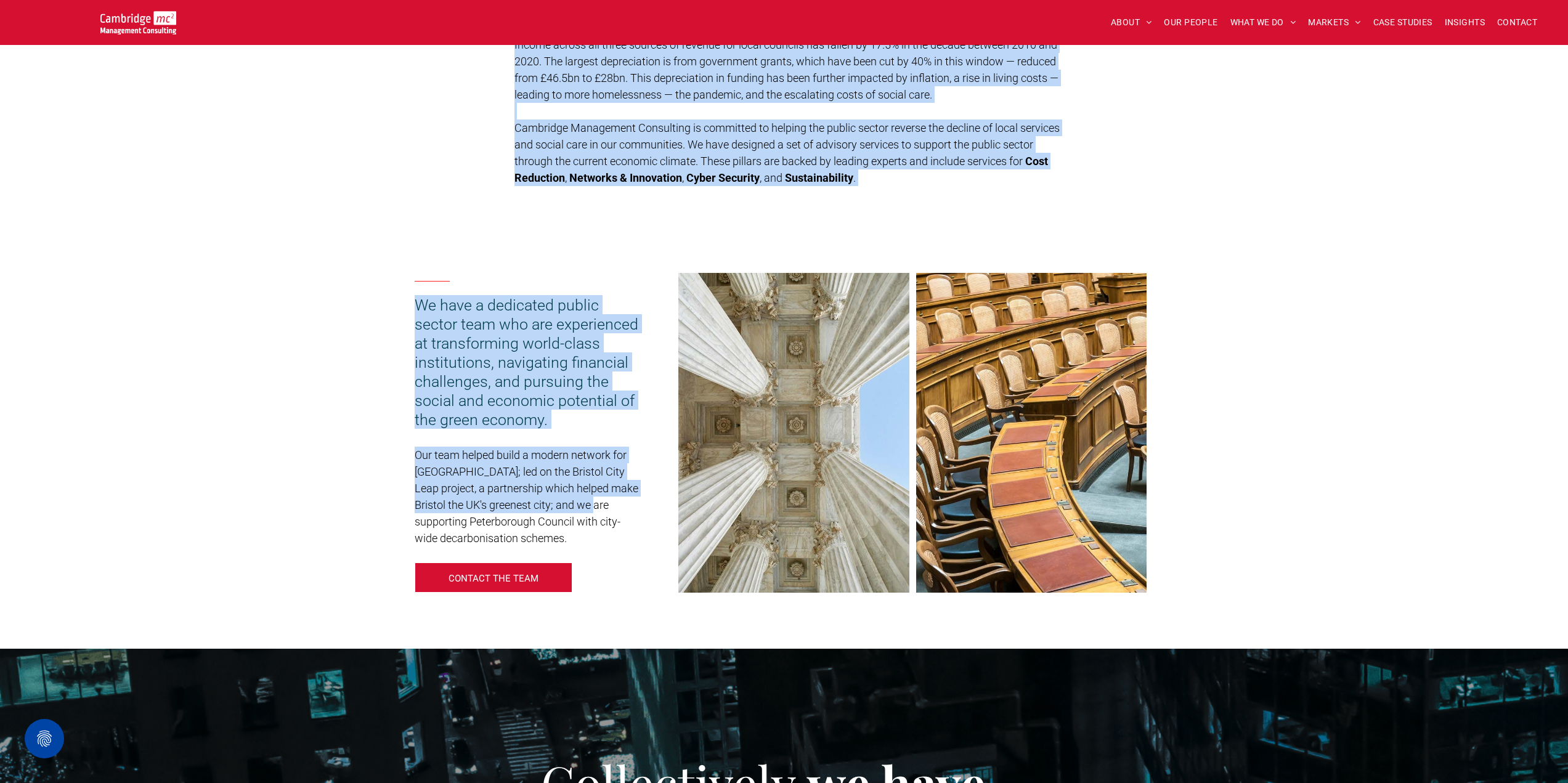
scroll to position [555, 0]
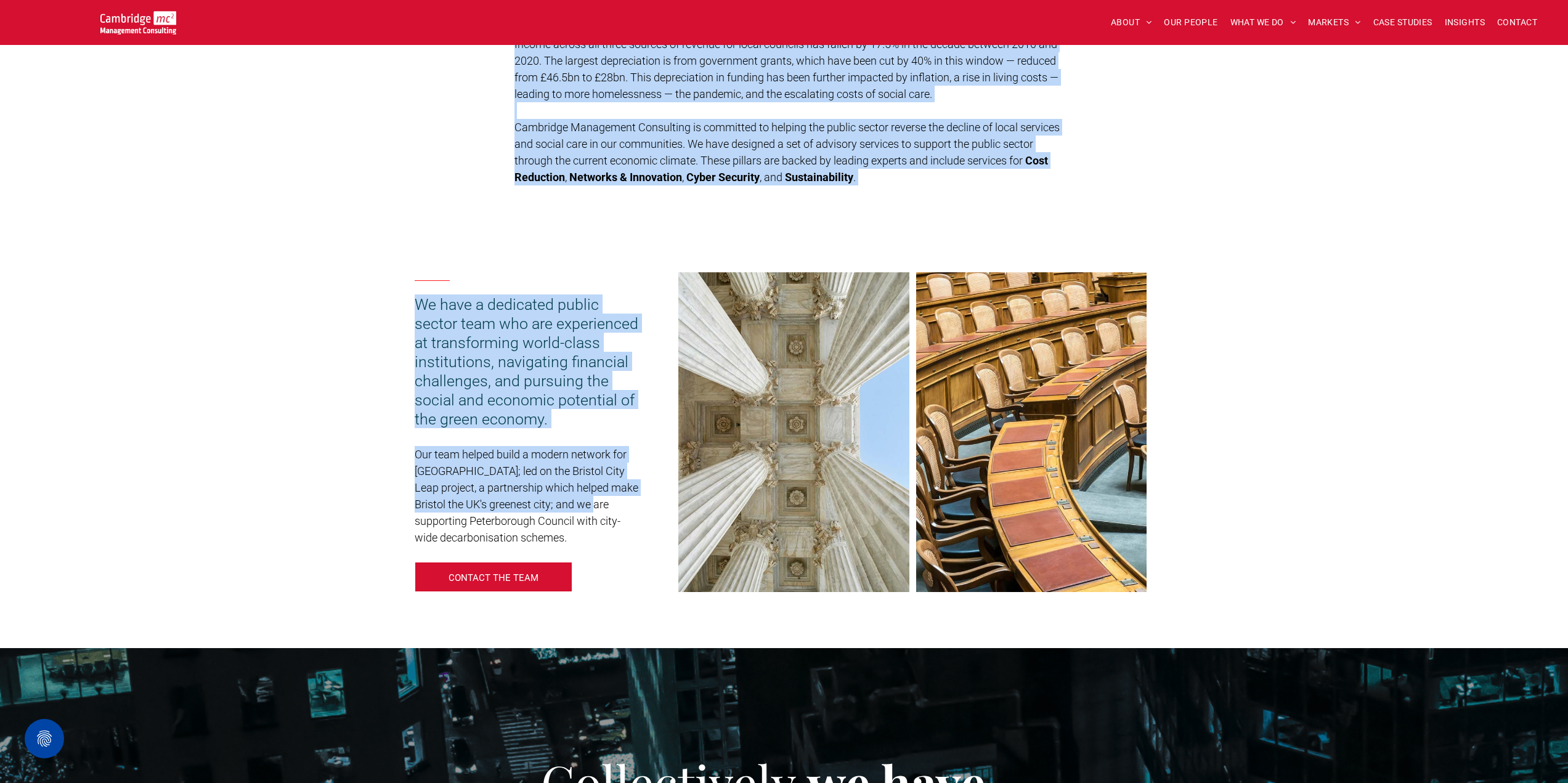
drag, startPoint x: 506, startPoint y: 352, endPoint x: 612, endPoint y: 544, distance: 219.3
copy div "We are committed to helping the public sector through a range of economic chall…"
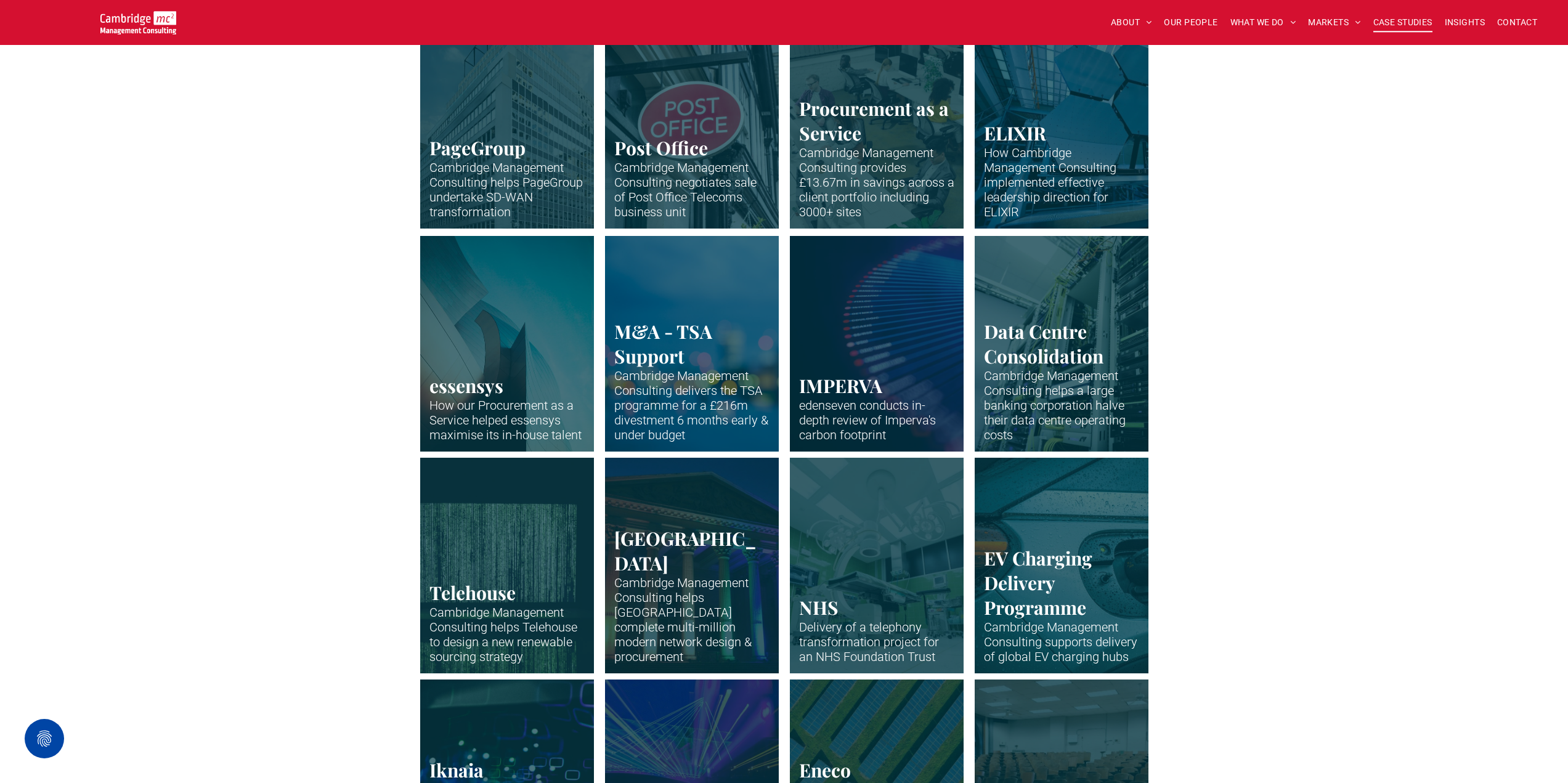
scroll to position [862, 0]
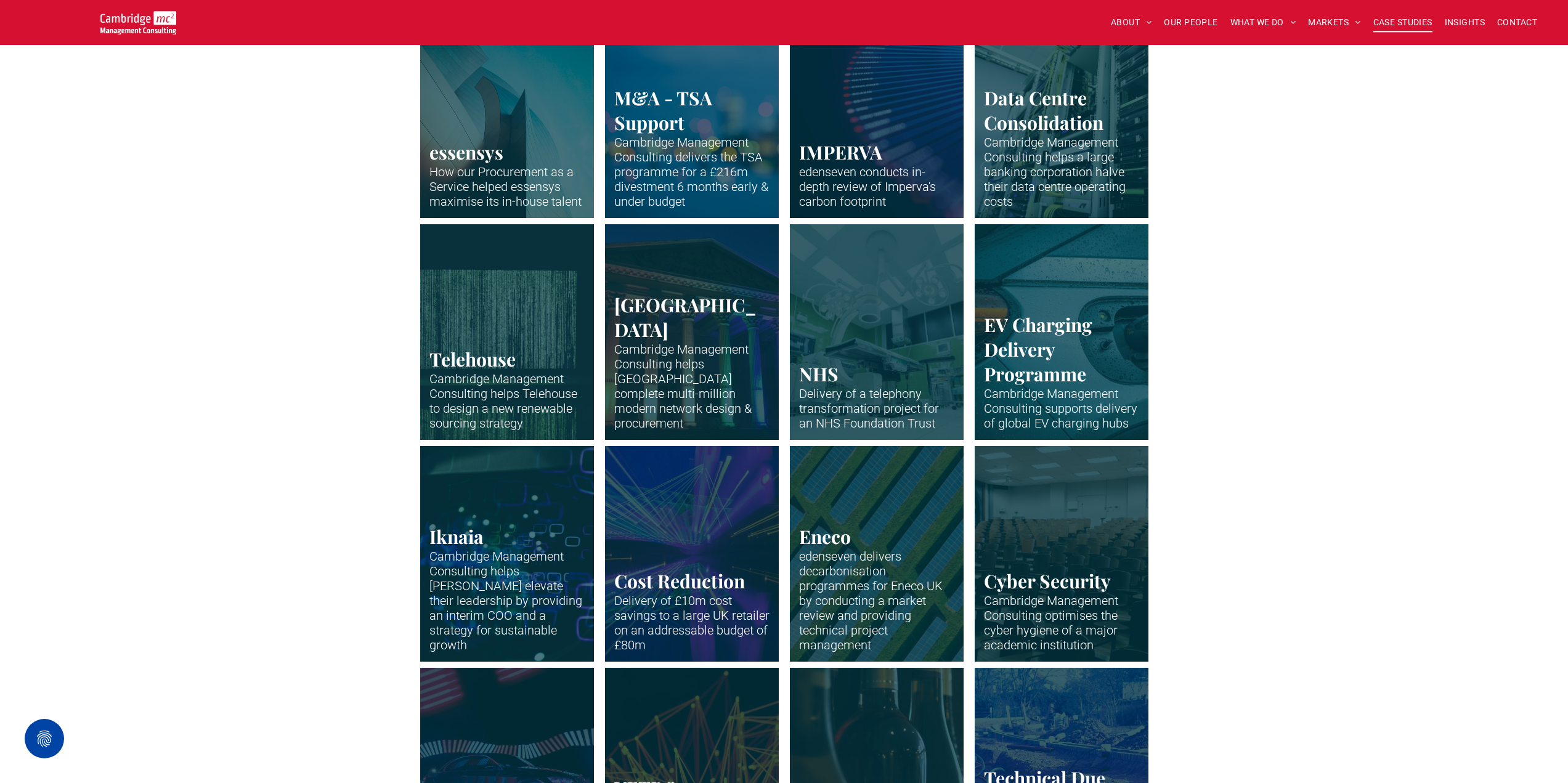
click at [858, 341] on link "Interior of hospital surgery room - green tiles and hospital equipment" at bounding box center [877, 331] width 184 height 228
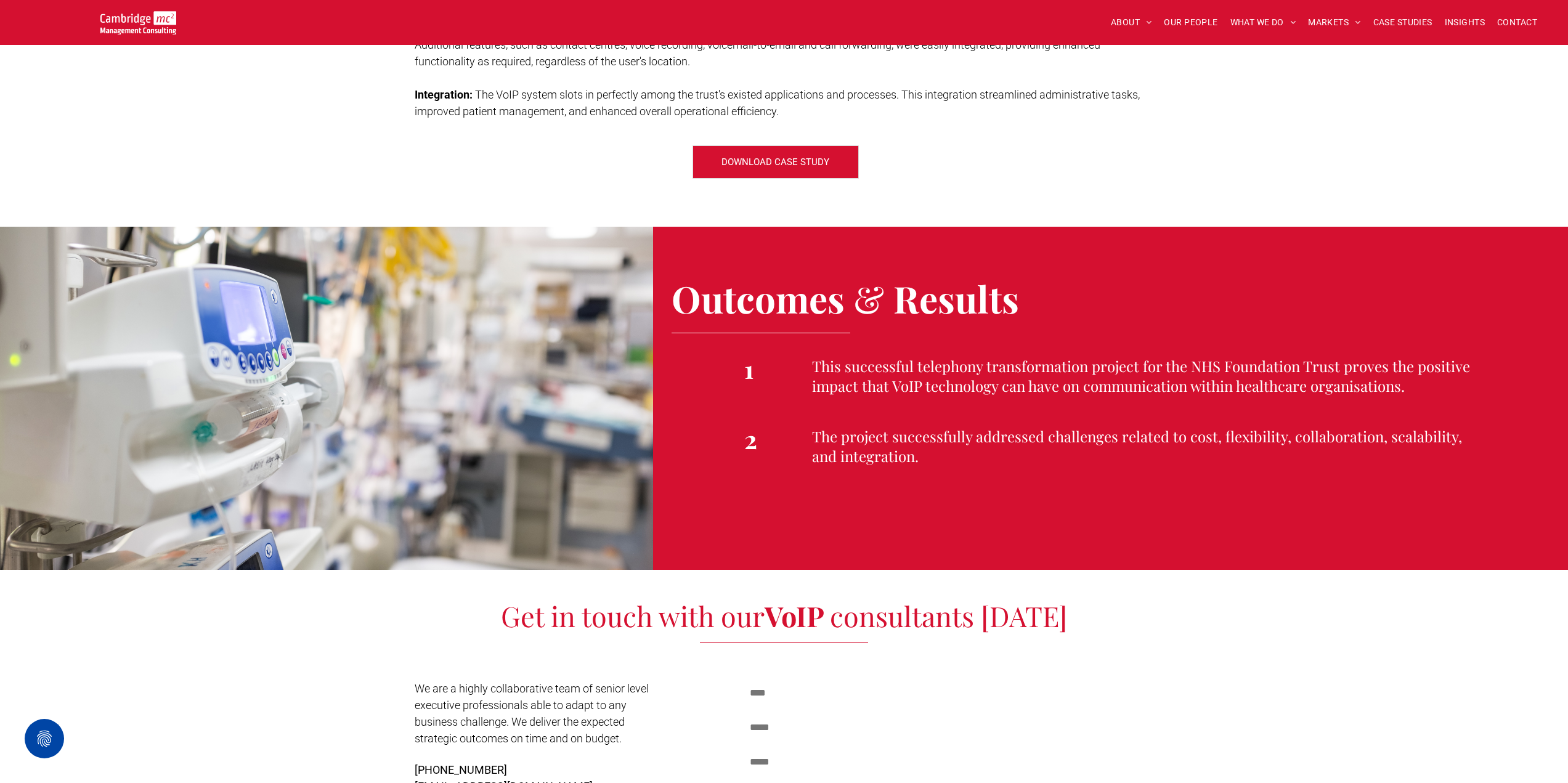
scroll to position [1663, 0]
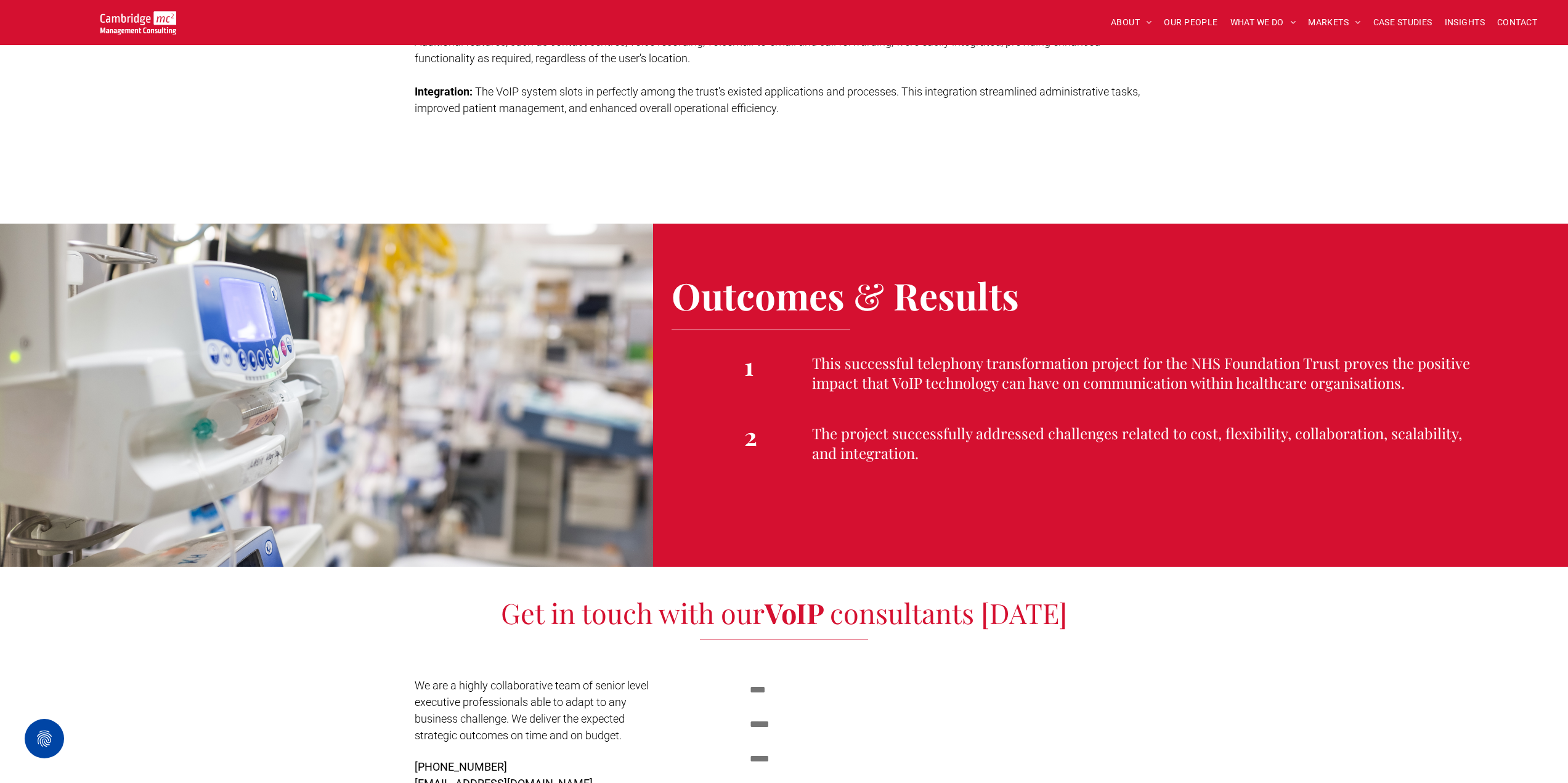
click at [781, 165] on span "DOWNLOAD CASE STUDY" at bounding box center [776, 158] width 108 height 31
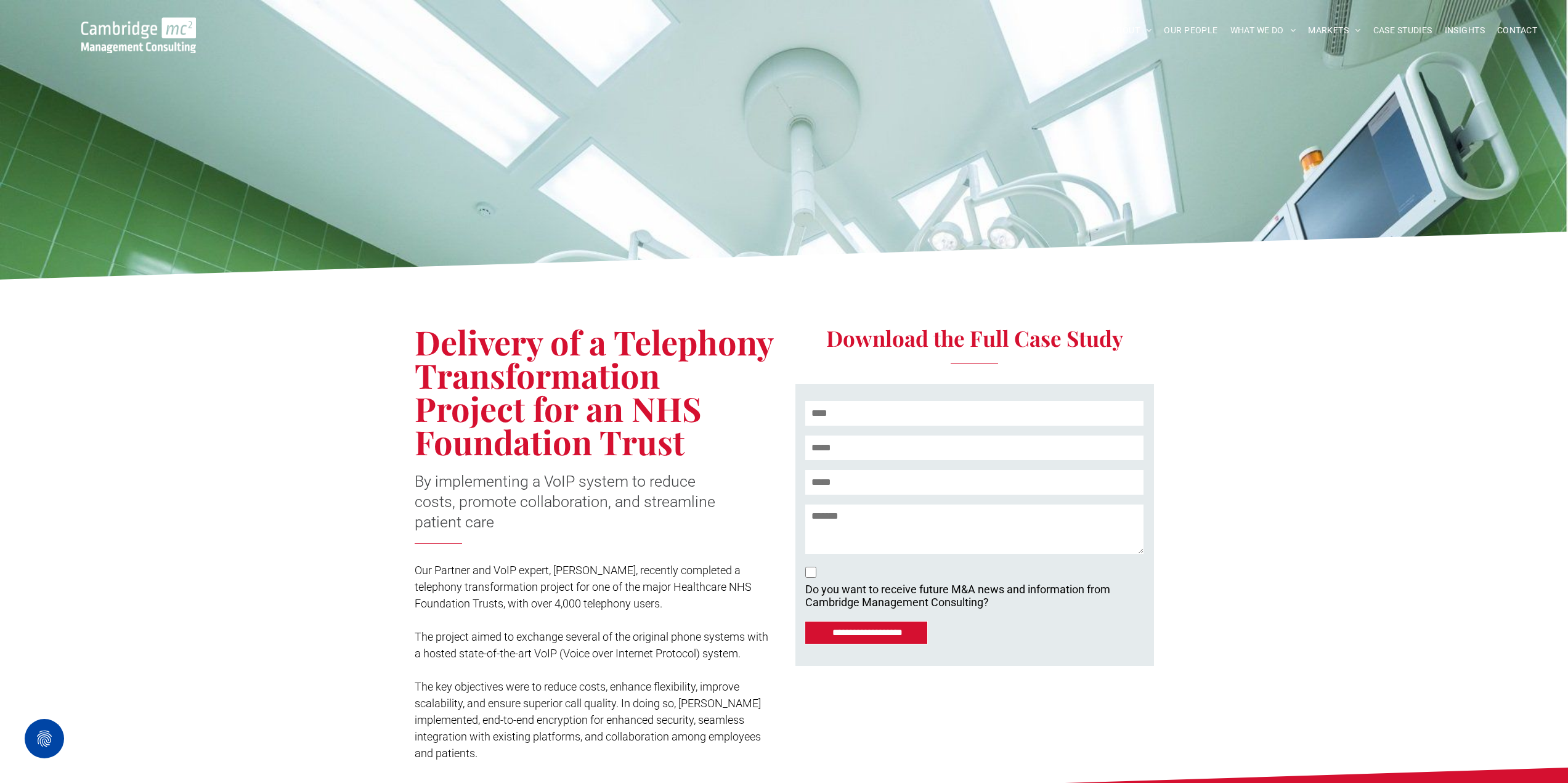
click at [883, 419] on input "text" at bounding box center [974, 413] width 338 height 24
type input "**********"
click at [862, 632] on input "**********" at bounding box center [867, 632] width 120 height 22
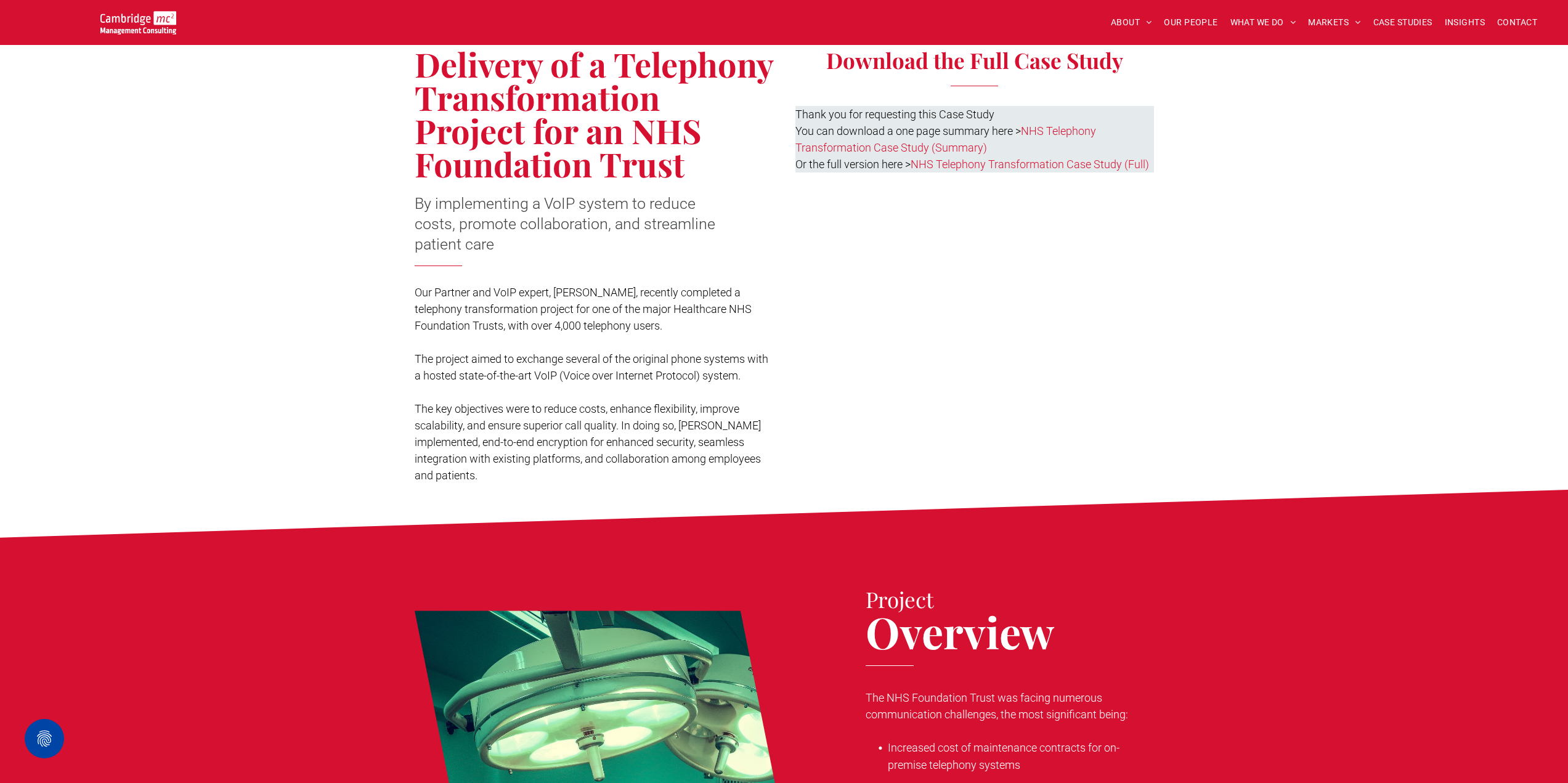
scroll to position [296, 0]
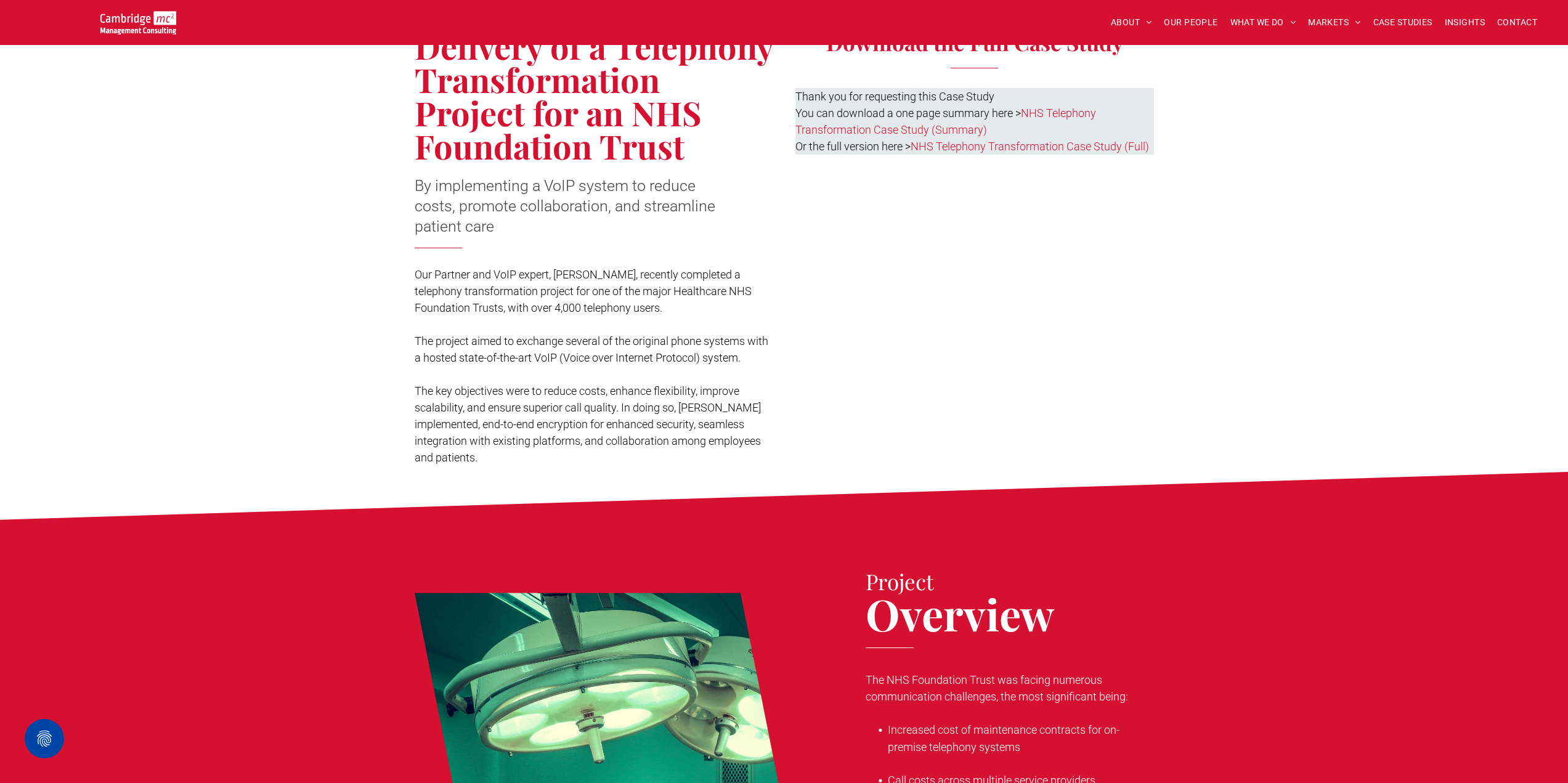
click at [973, 146] on link "NHS Telephony Transformation Case Study (Full)" at bounding box center [1029, 146] width 238 height 13
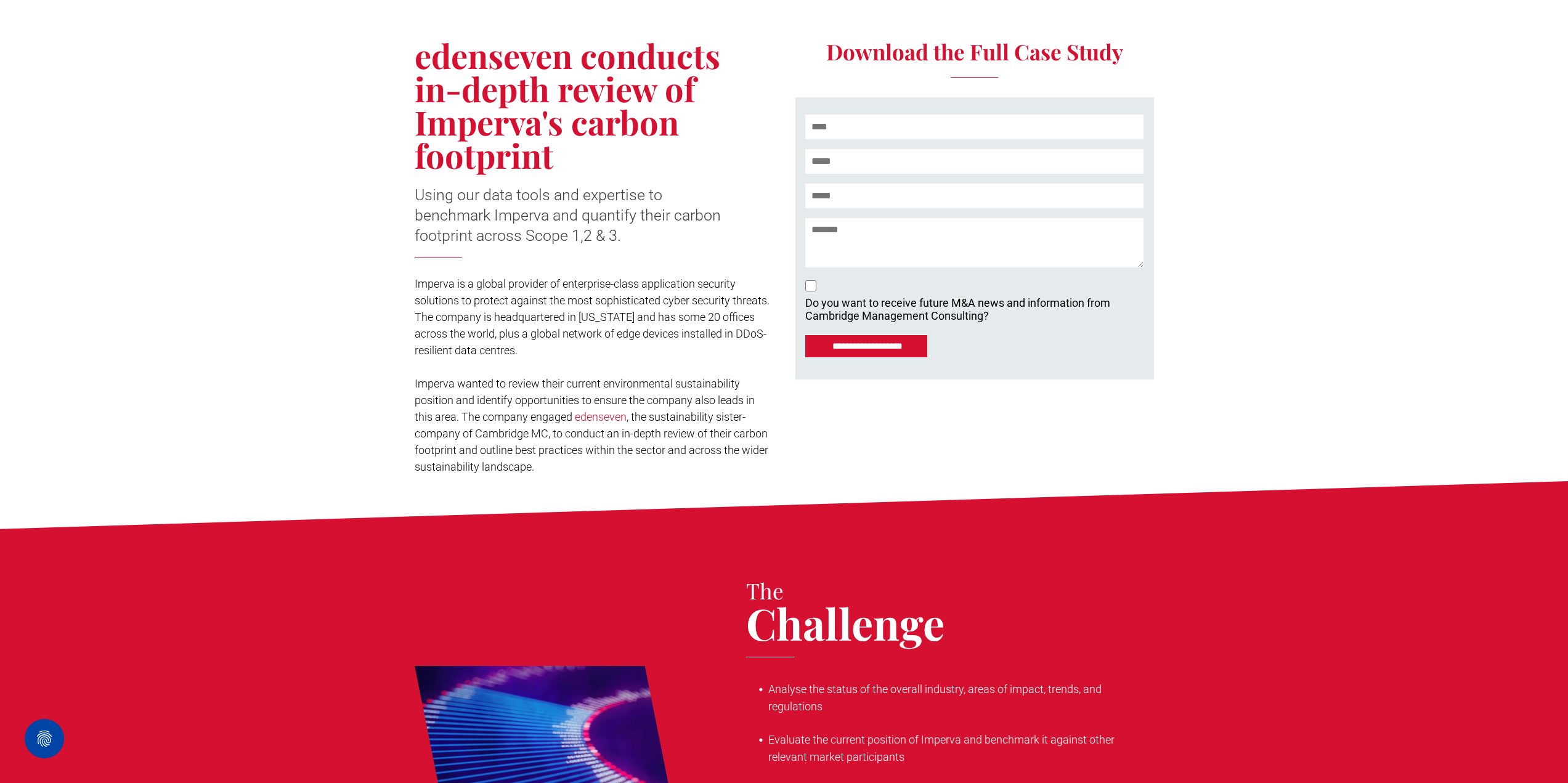
scroll to position [241, 0]
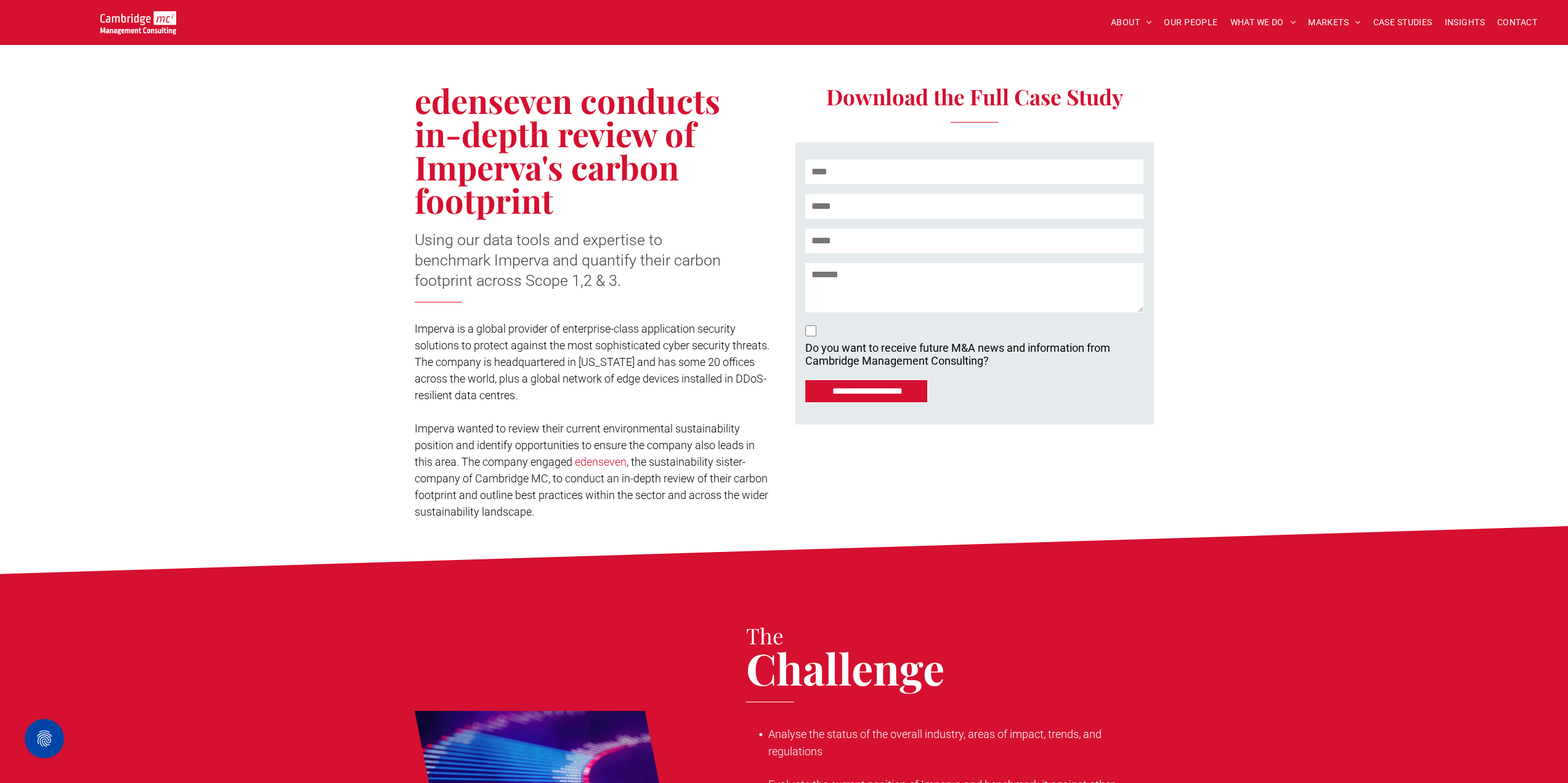
click at [913, 169] on input "text" at bounding box center [974, 172] width 338 height 24
type input "**********"
click at [894, 389] on input "**********" at bounding box center [867, 391] width 120 height 22
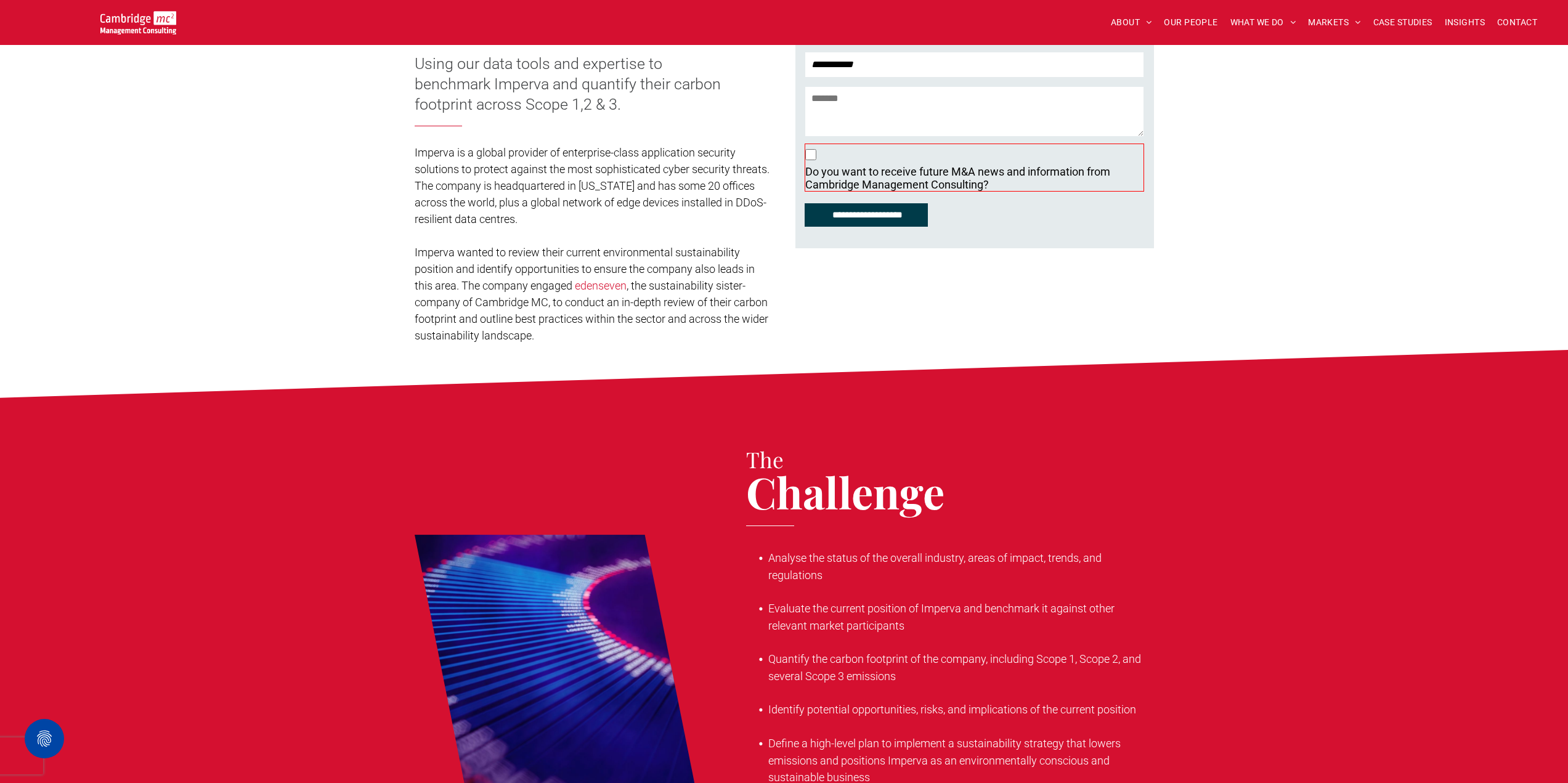
scroll to position [509, 0]
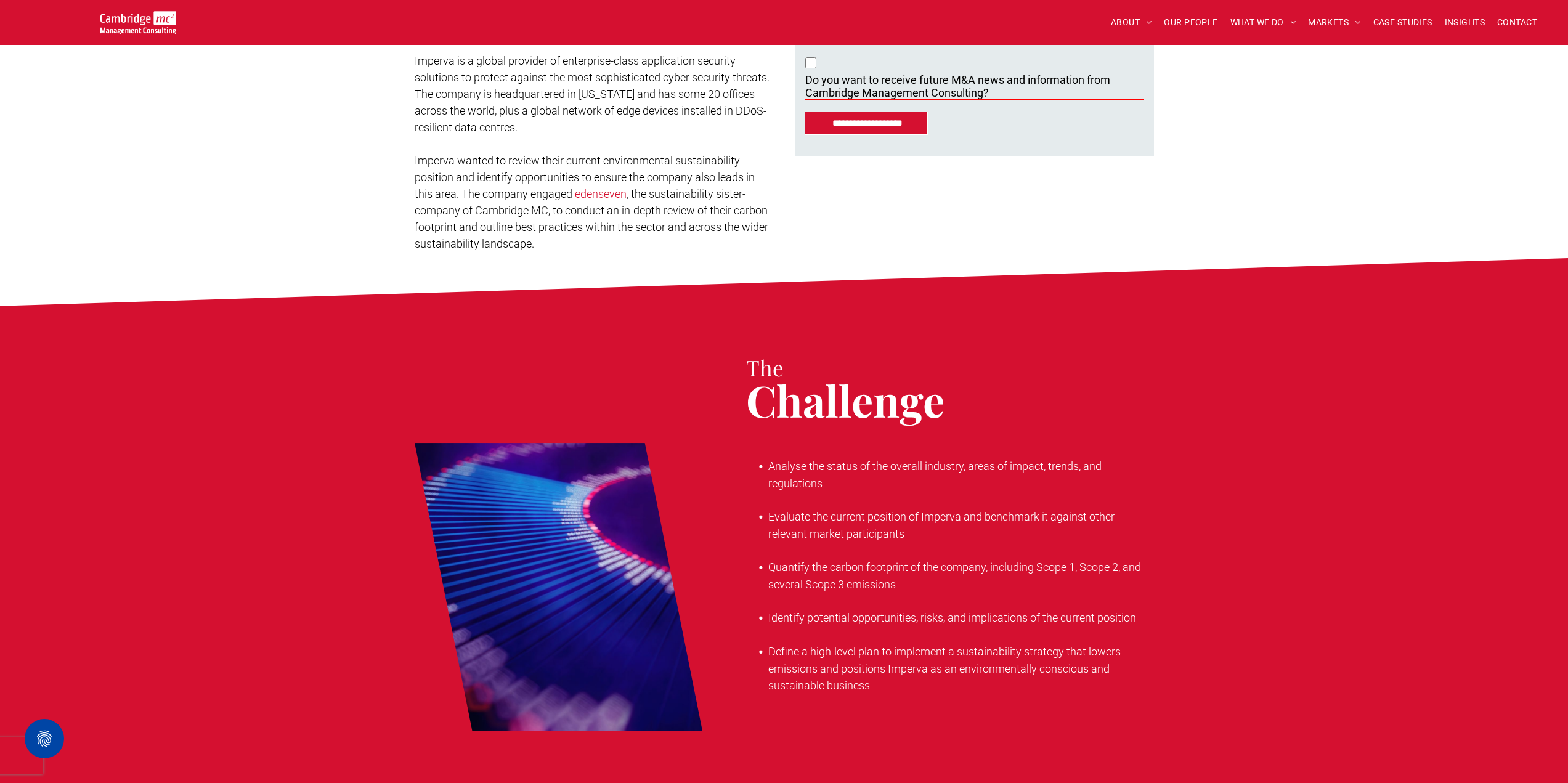
click at [864, 81] on p "Do you want to receive future M&A news and information from Cambridge Managemen…" at bounding box center [957, 86] width 305 height 26
click at [870, 122] on input "**********" at bounding box center [867, 123] width 120 height 22
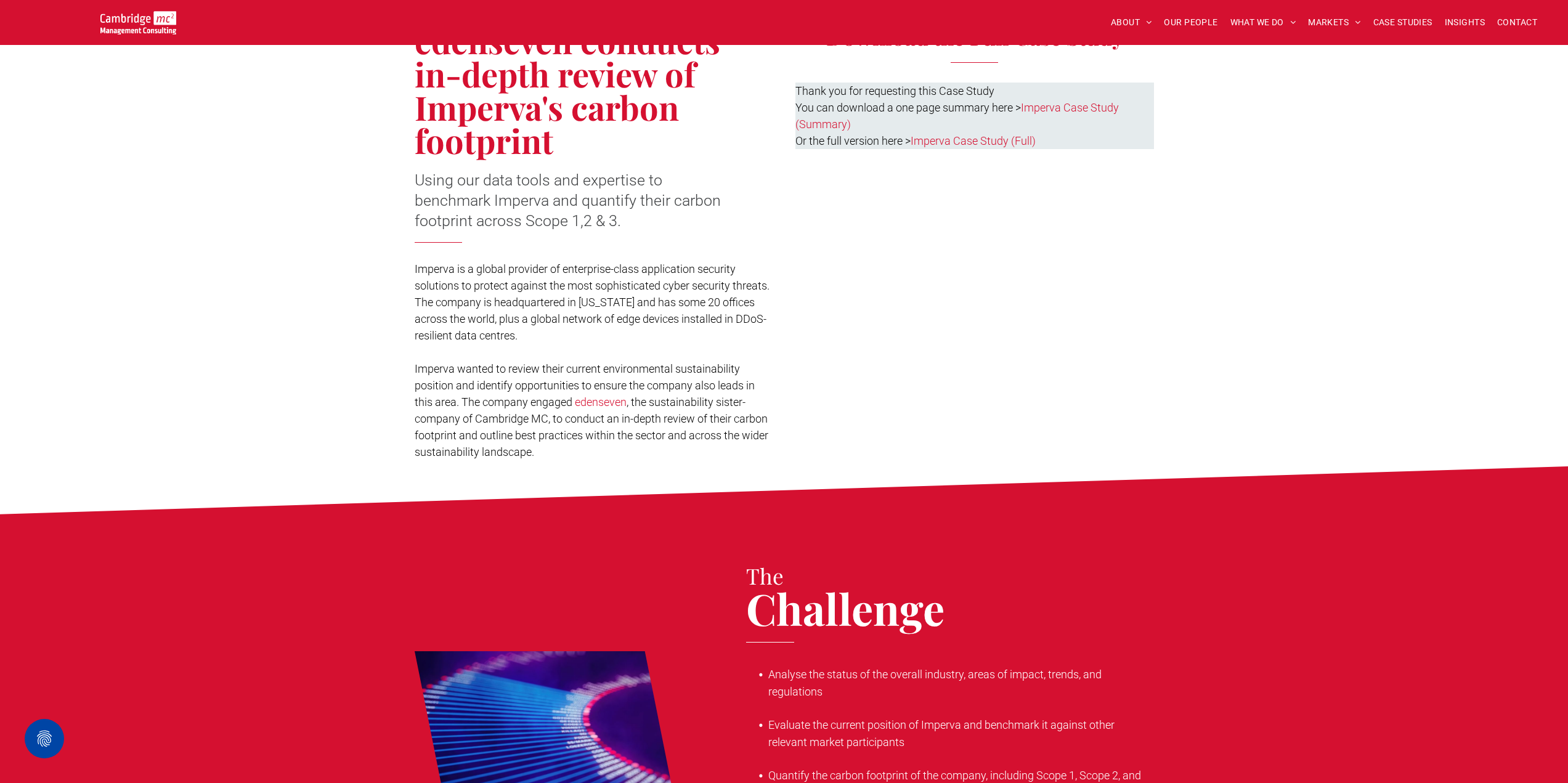
scroll to position [296, 0]
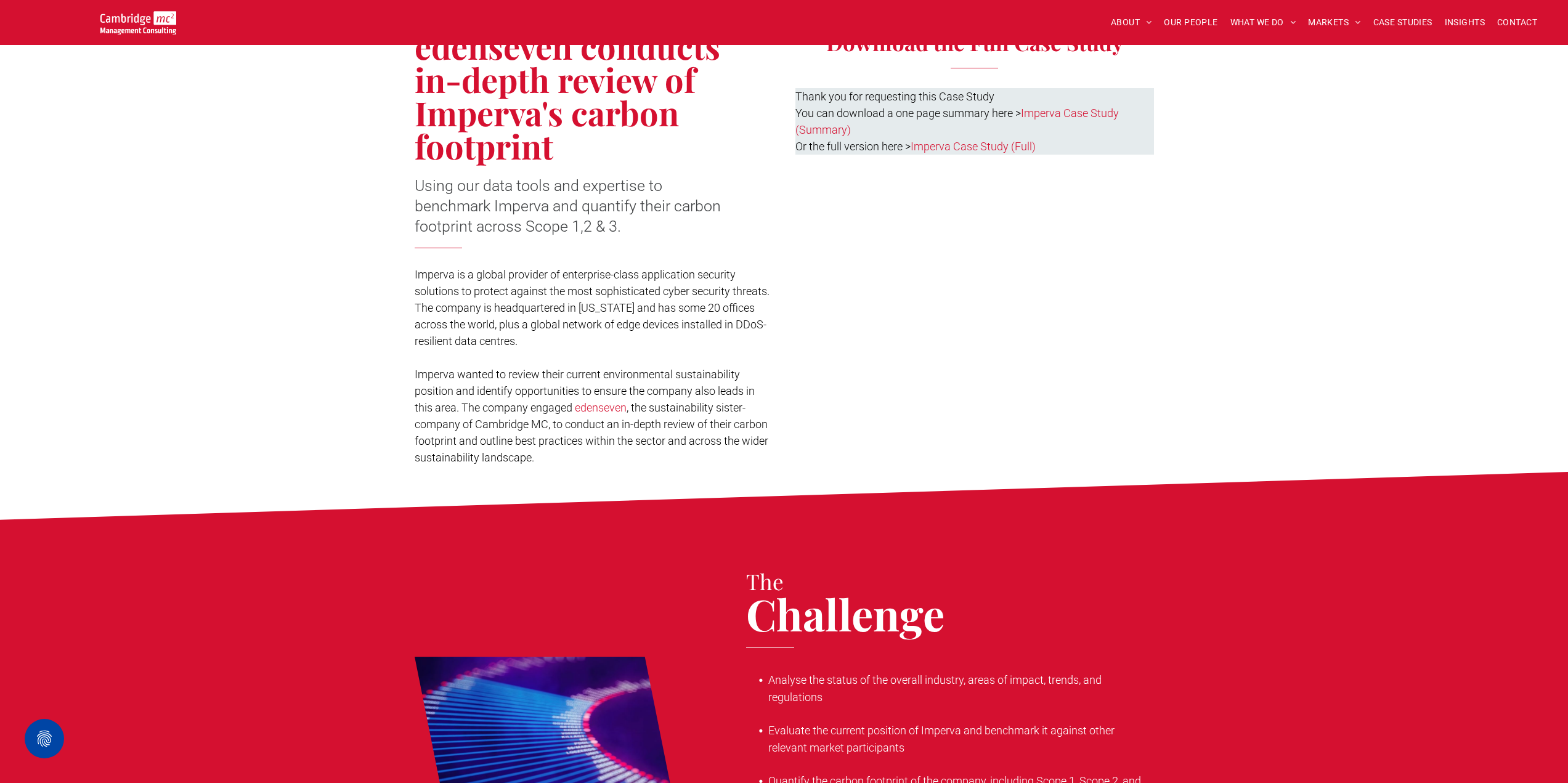
click at [1047, 113] on link "Imperva Case Study (Summary)" at bounding box center [957, 121] width 323 height 30
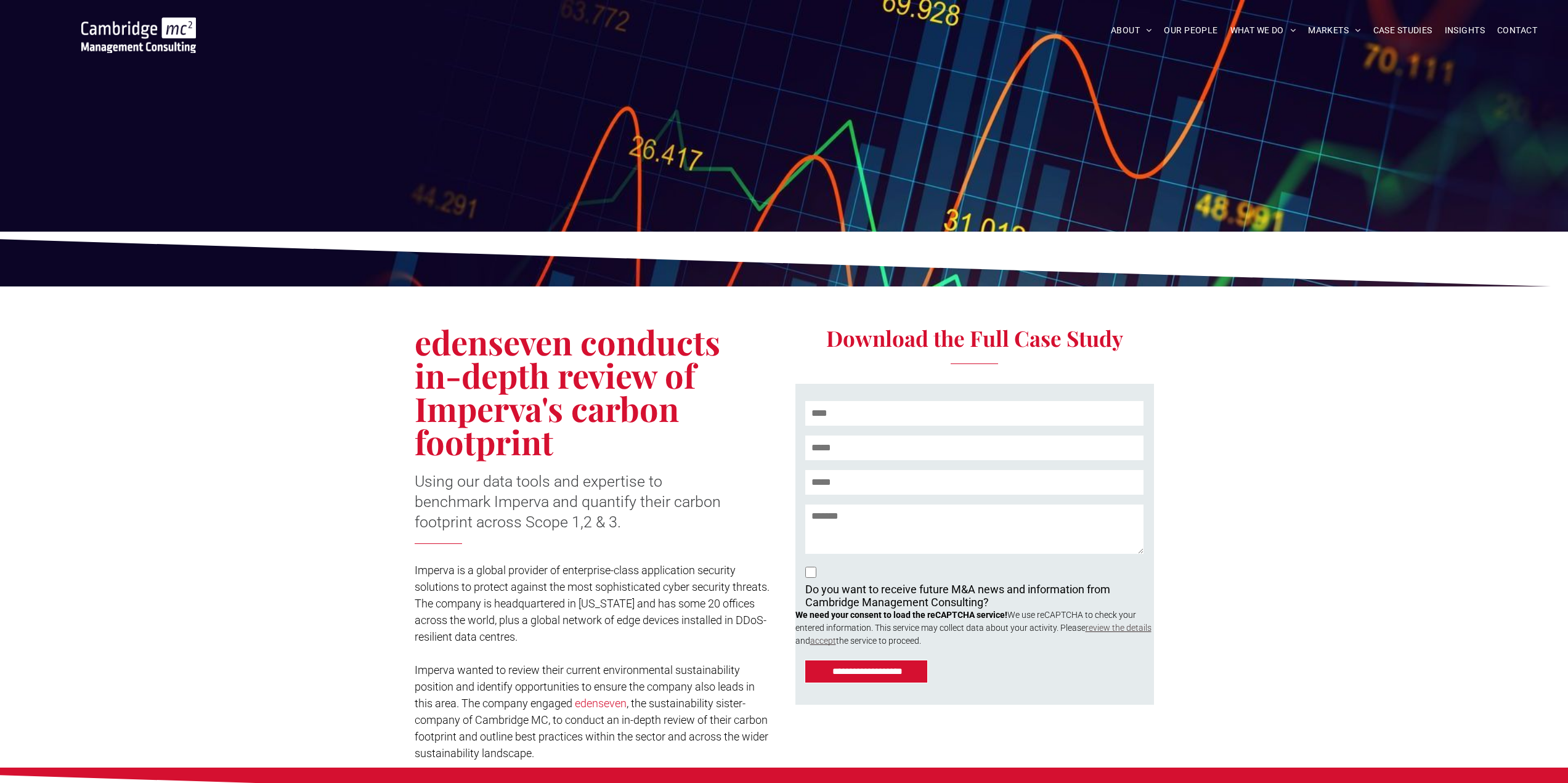
click at [863, 401] on input "text" at bounding box center [974, 413] width 338 height 24
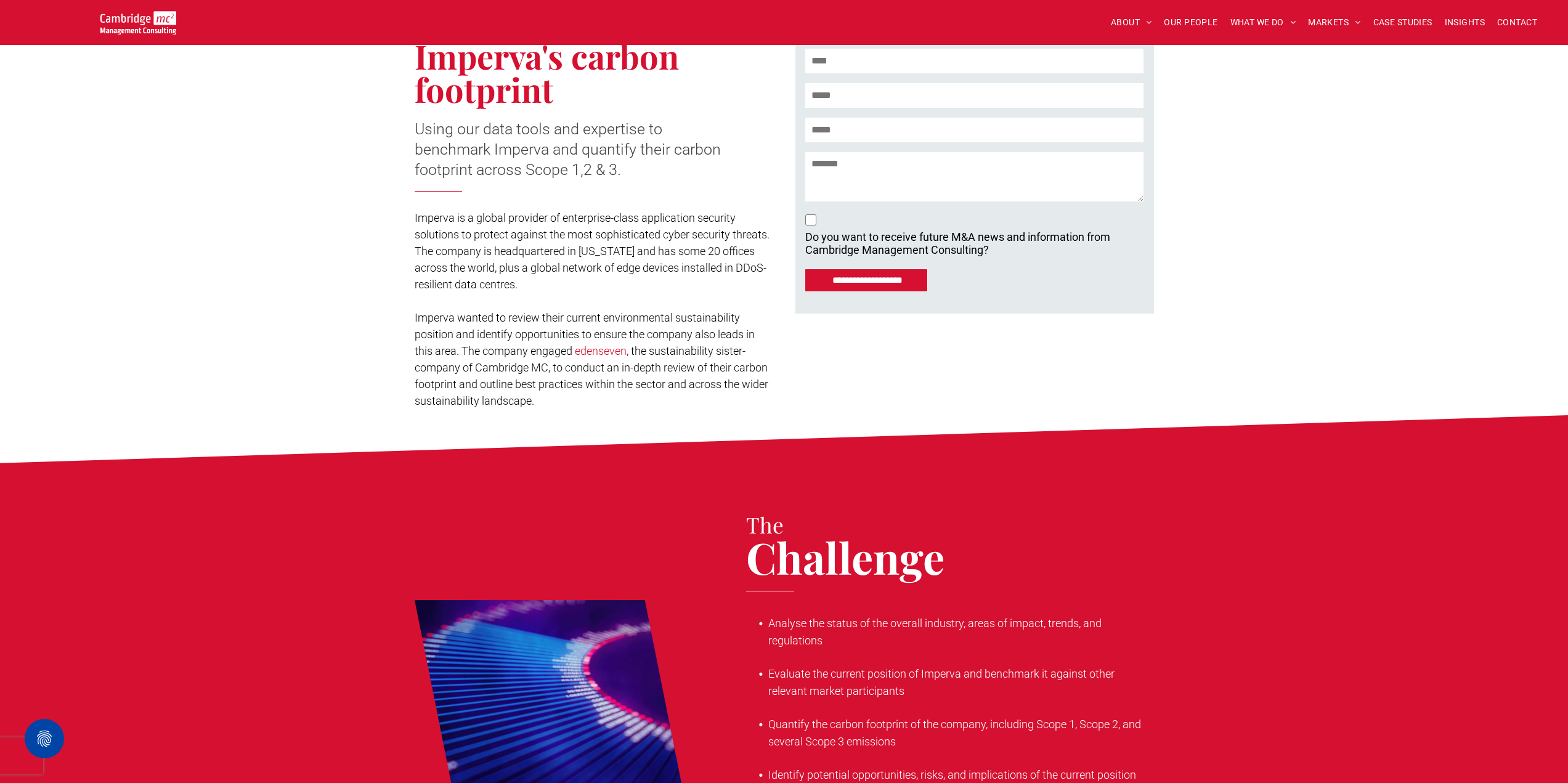
scroll to position [241, 0]
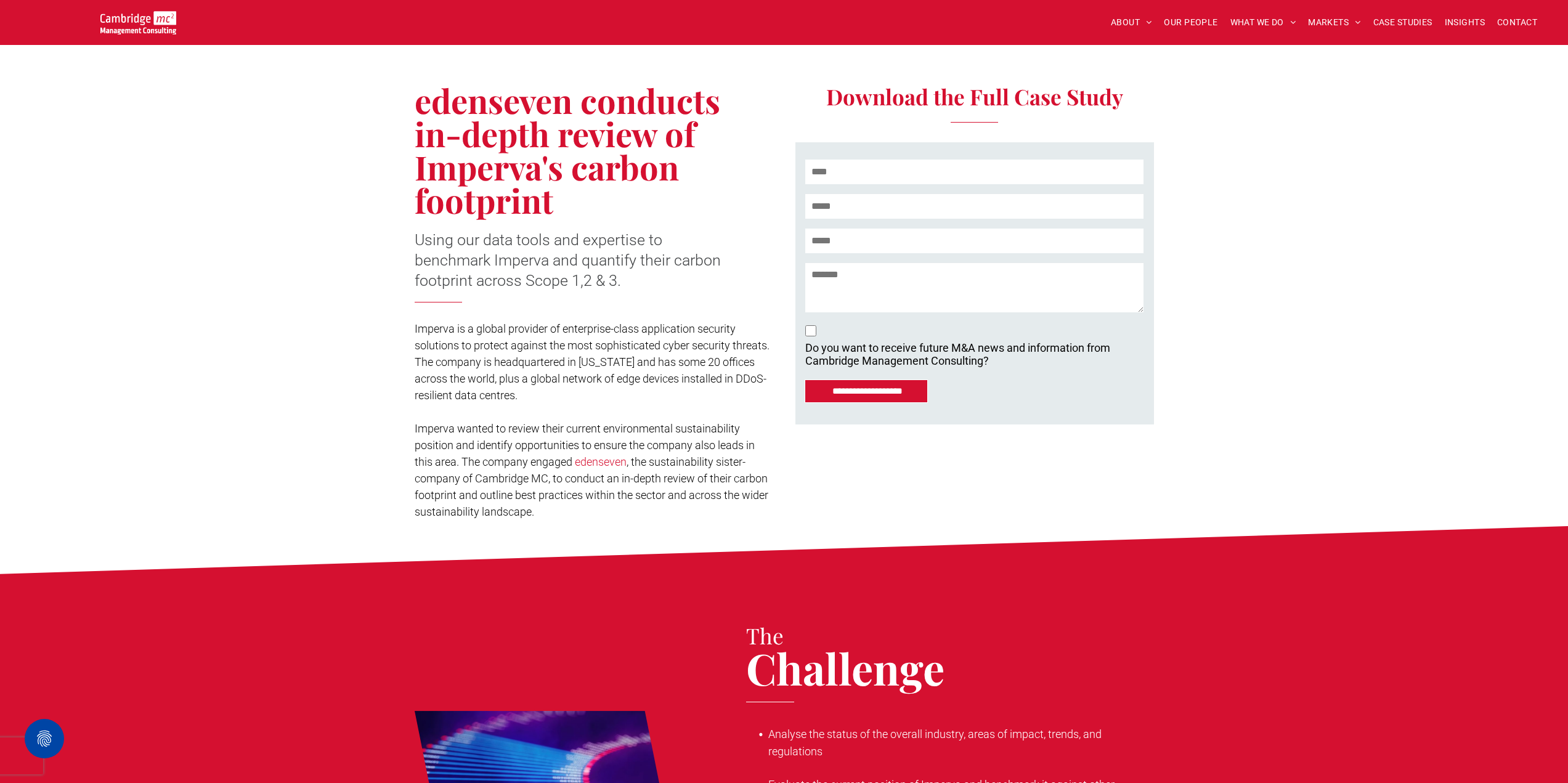
click at [852, 180] on input "text" at bounding box center [974, 172] width 338 height 24
type input "**********"
click at [856, 388] on input "**********" at bounding box center [867, 391] width 120 height 22
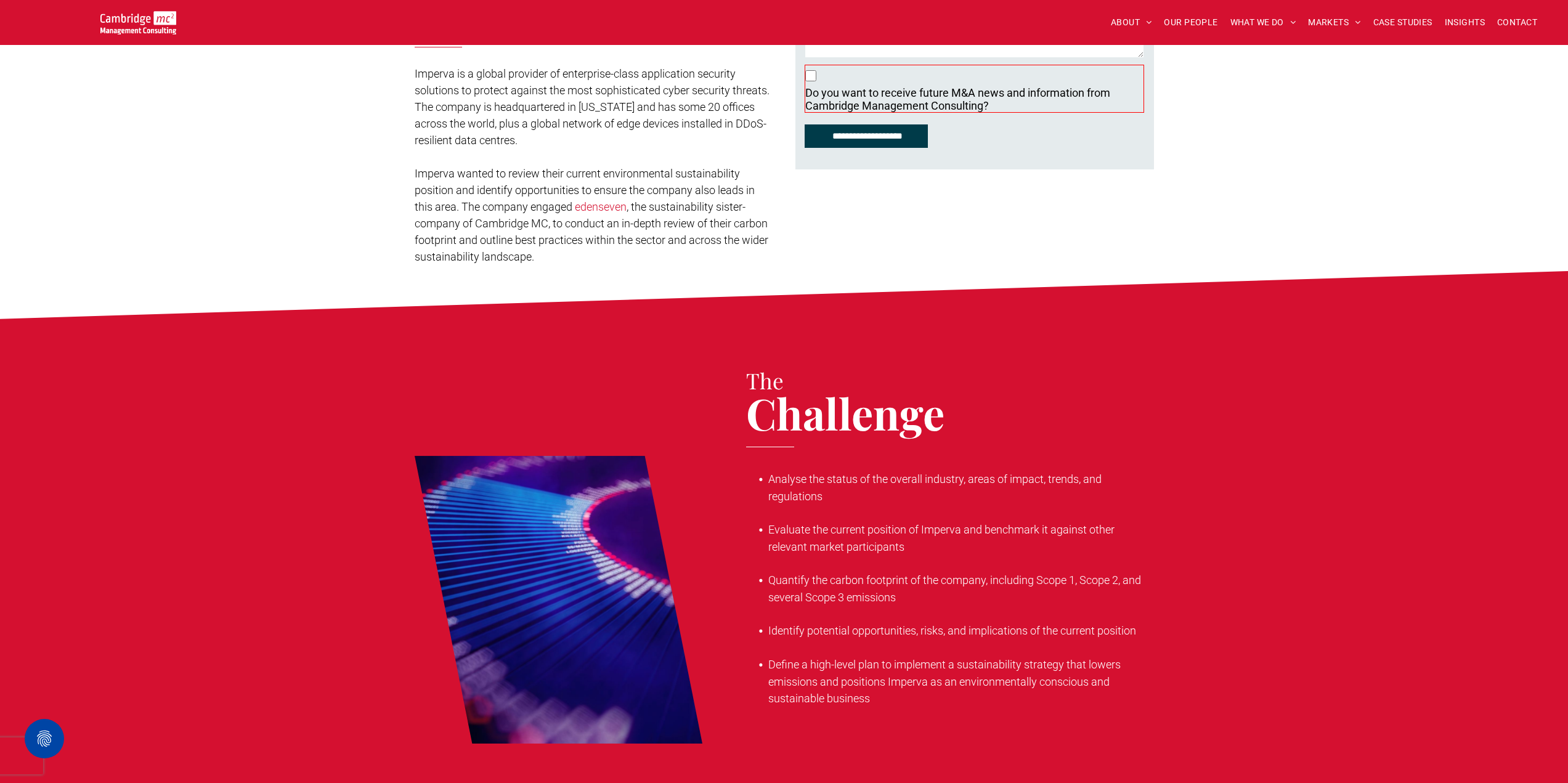
scroll to position [509, 0]
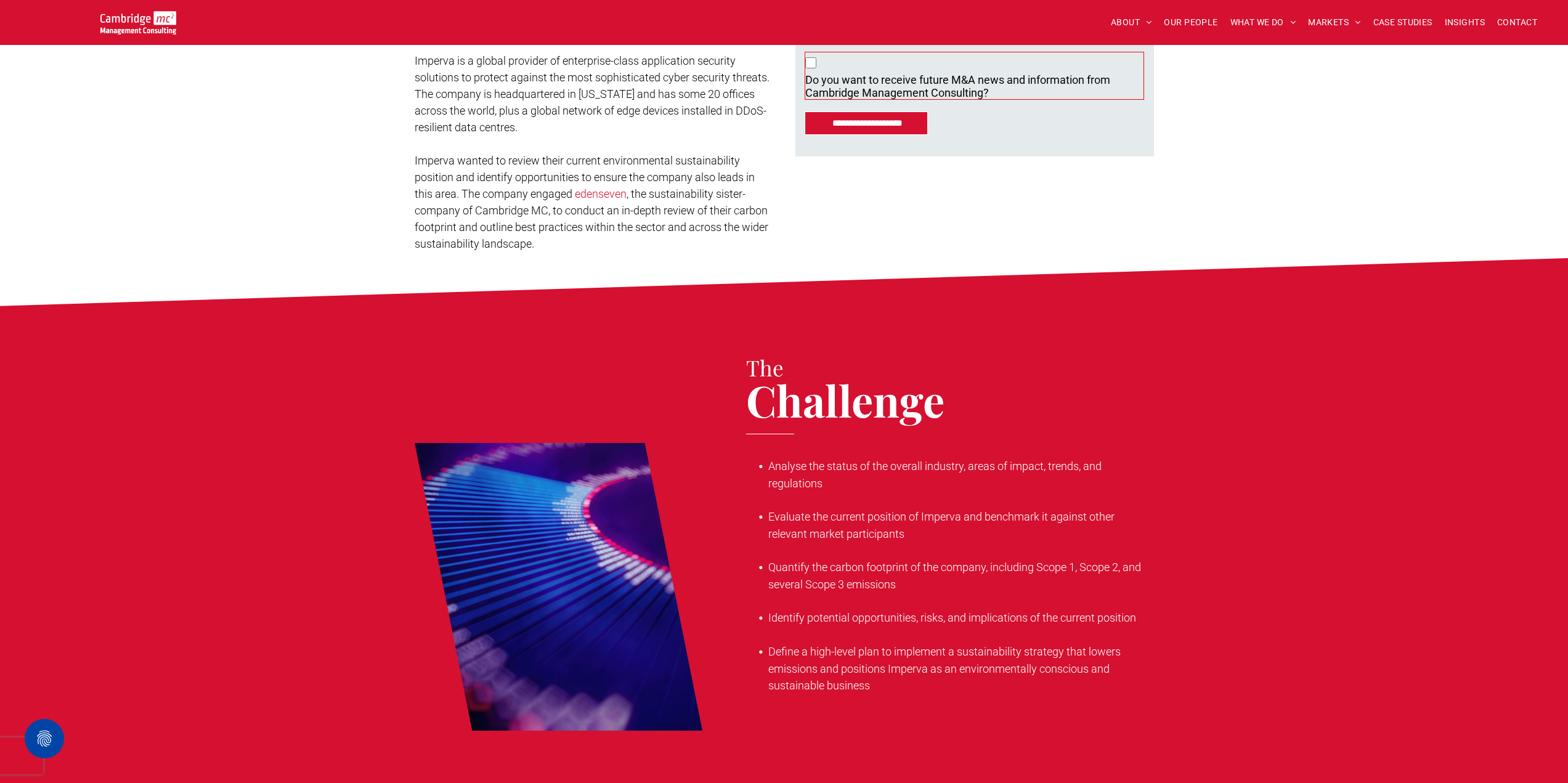
click at [852, 91] on p "Do you want to receive future M&A news and information from Cambridge Managemen…" at bounding box center [957, 86] width 305 height 26
click at [857, 126] on input "**********" at bounding box center [867, 123] width 120 height 22
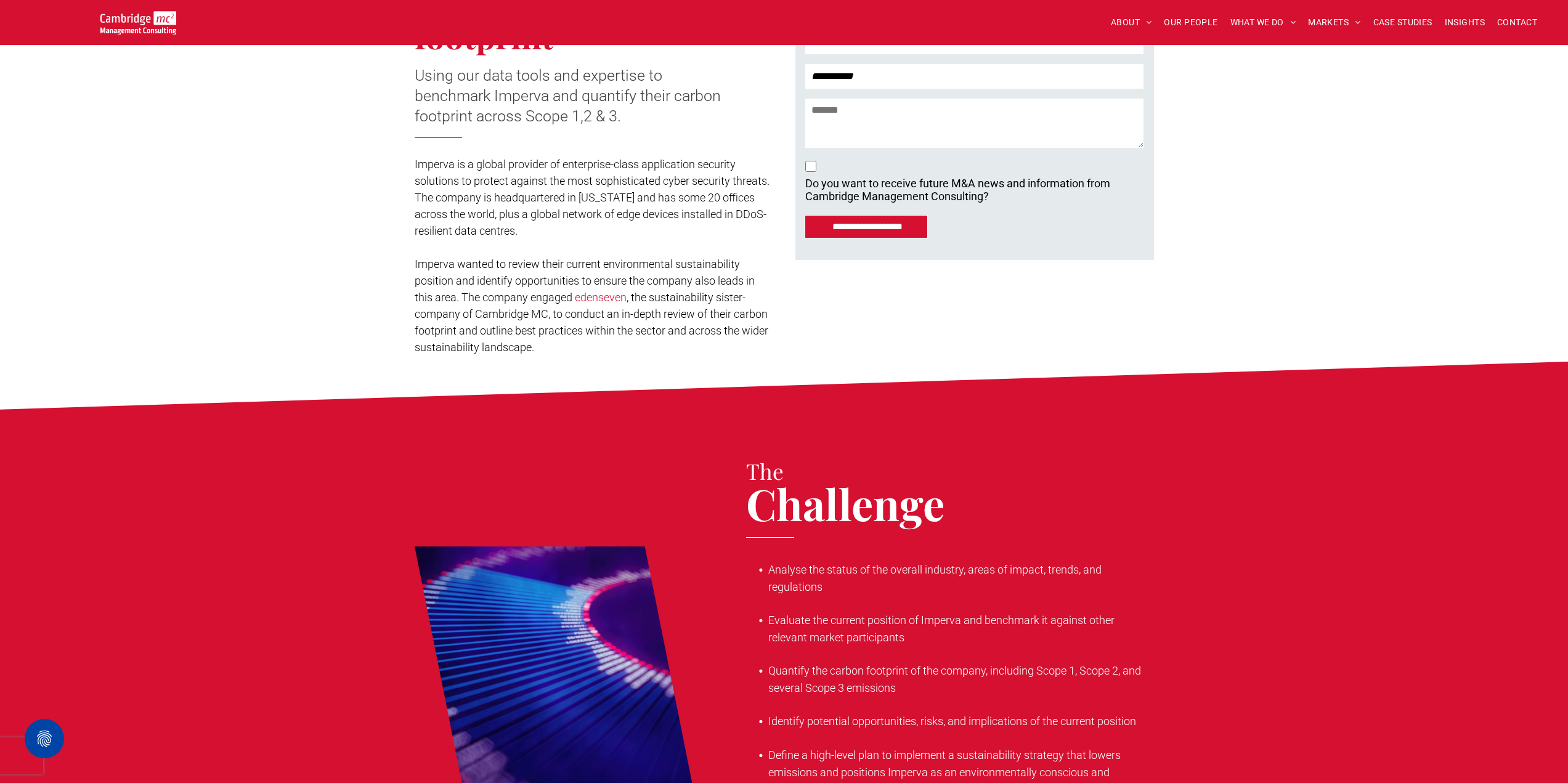
scroll to position [386, 0]
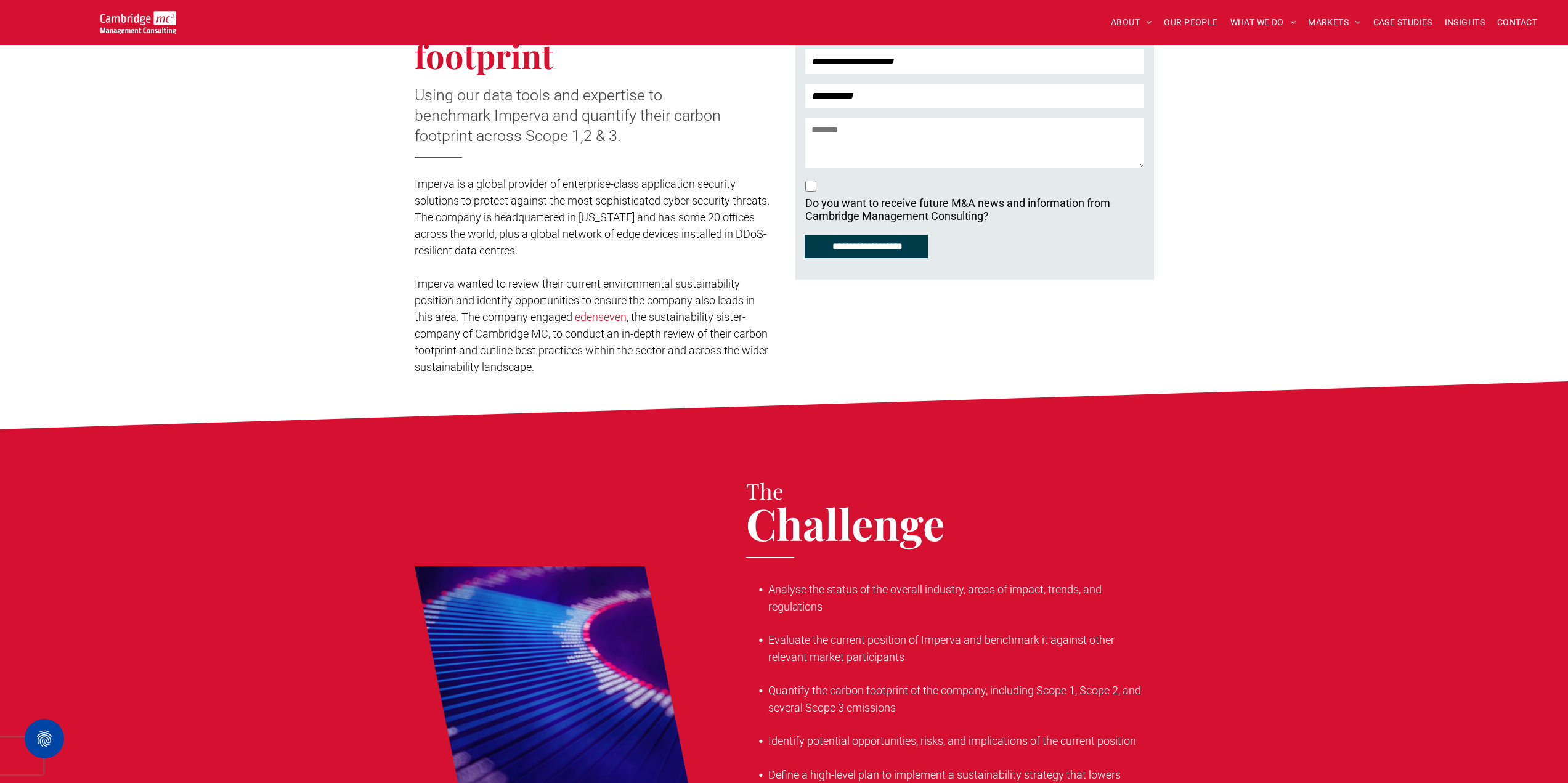
click at [896, 244] on input "**********" at bounding box center [867, 246] width 120 height 22
